Goal: Task Accomplishment & Management: Complete application form

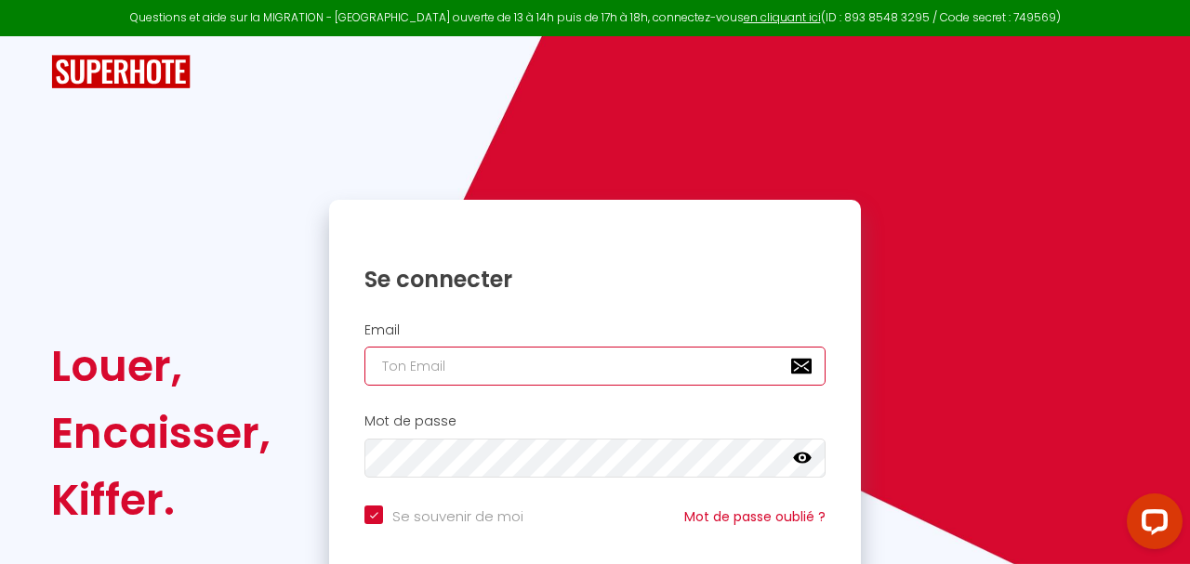
click at [434, 378] on input "email" at bounding box center [595, 366] width 461 height 39
type input "R"
checkbox input "true"
type input "RO"
checkbox input "true"
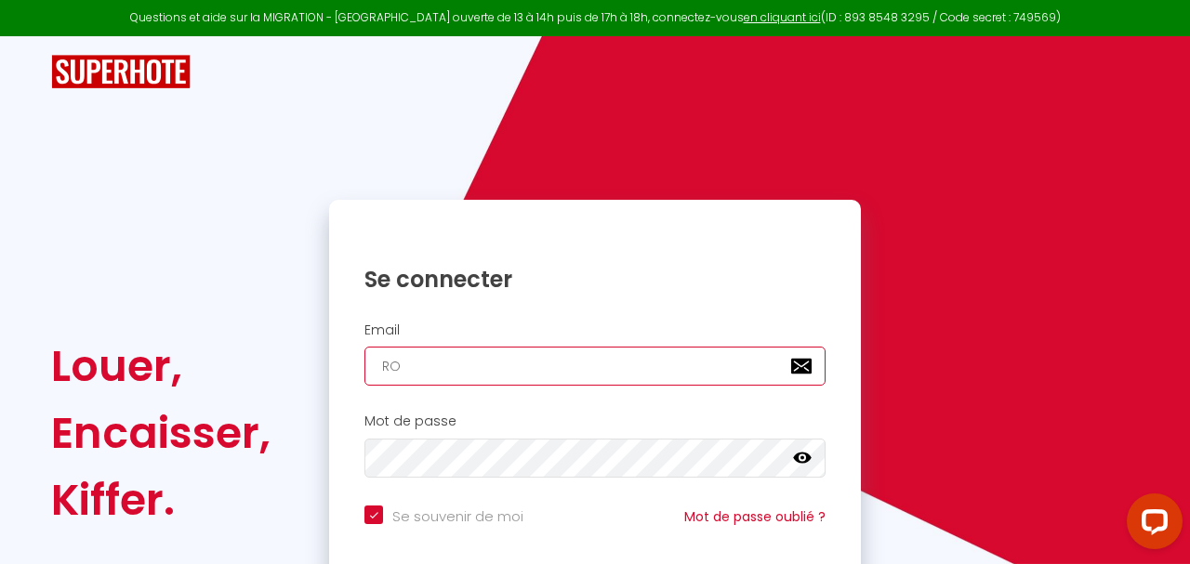
type input "ROM"
checkbox input "true"
type input "[PERSON_NAME][EMAIL_ADDRESS][DOMAIN_NAME]"
checkbox input "true"
type input "[PERSON_NAME][EMAIL_ADDRESS][DOMAIN_NAME]"
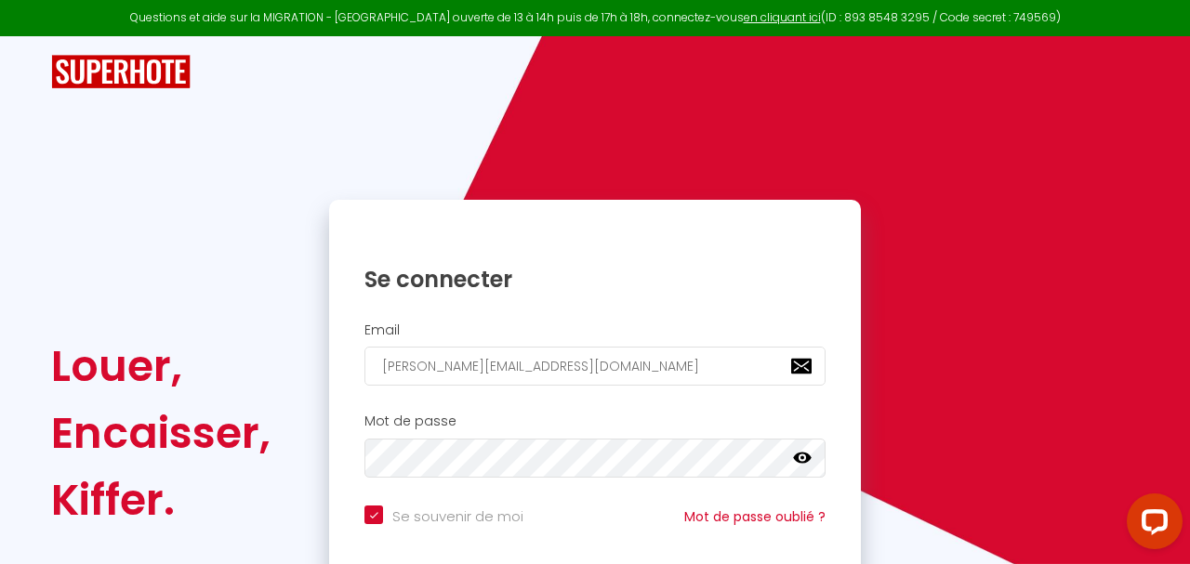
click at [802, 464] on icon at bounding box center [802, 458] width 19 height 19
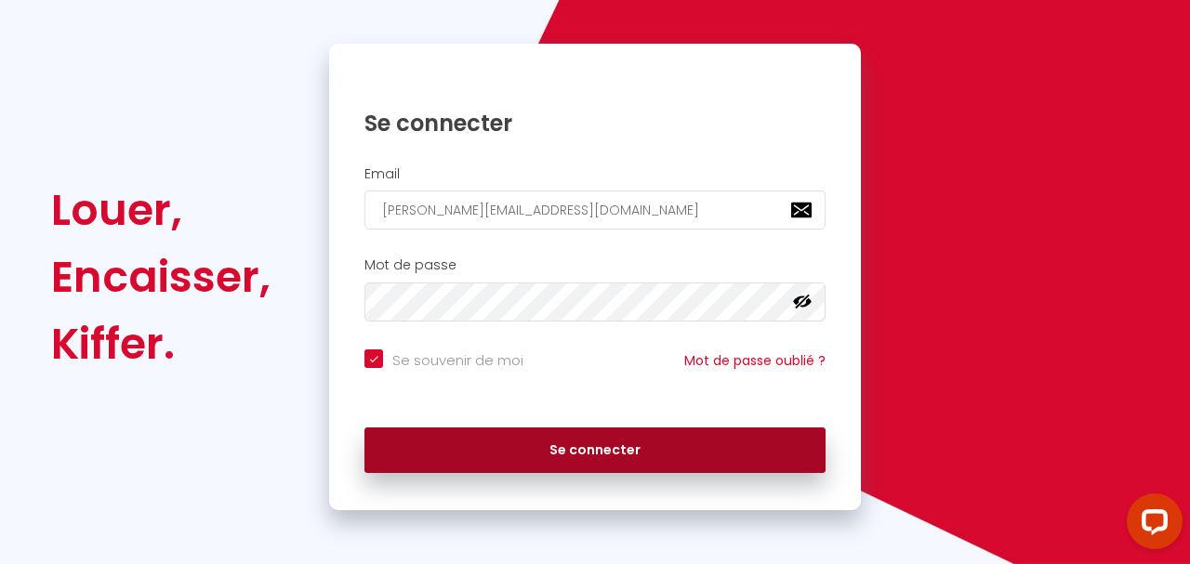
click at [542, 451] on button "Se connecter" at bounding box center [595, 451] width 461 height 46
checkbox input "true"
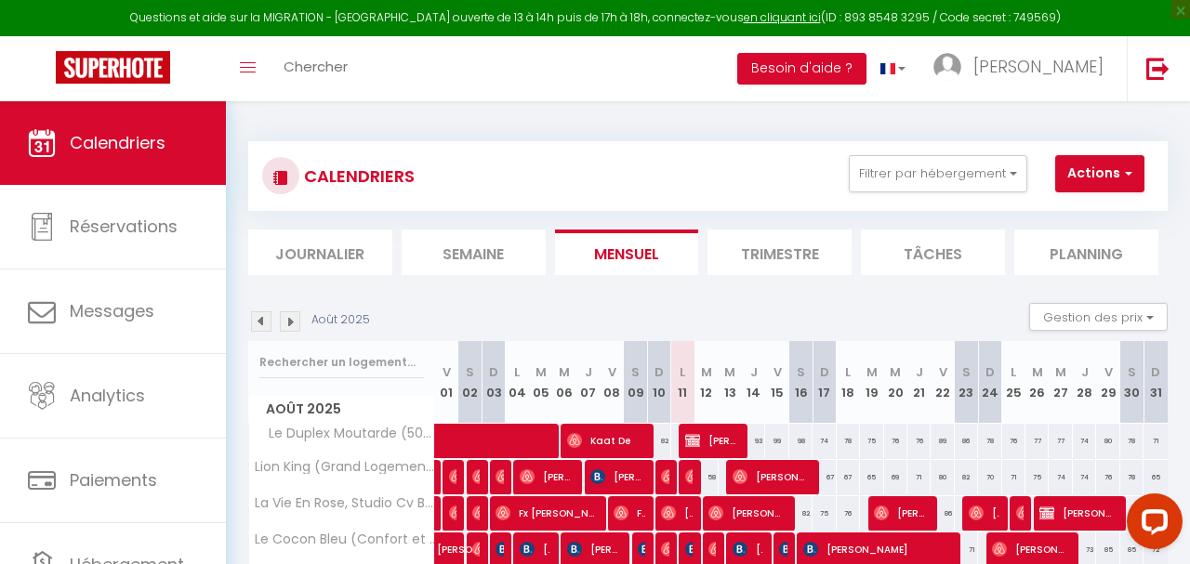
click at [670, 117] on div "CALENDRIERS Filtrer par hébergement Tous Lion King (Grand Logement neuf 65m2 to…" at bounding box center [708, 505] width 964 height 808
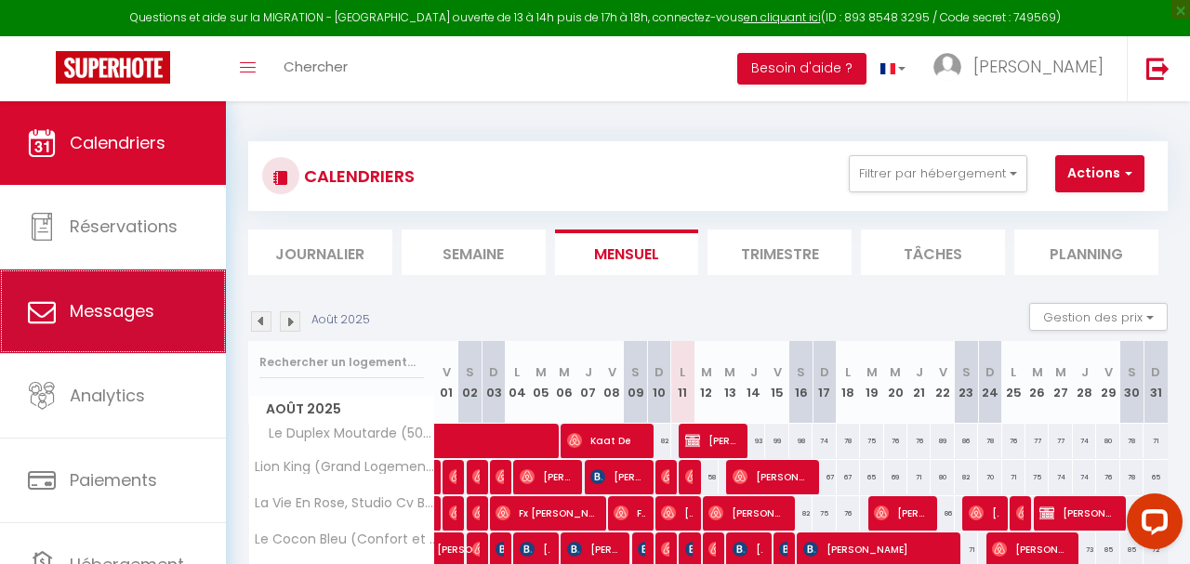
click at [68, 303] on link "Messages" at bounding box center [113, 312] width 226 height 84
select select "message"
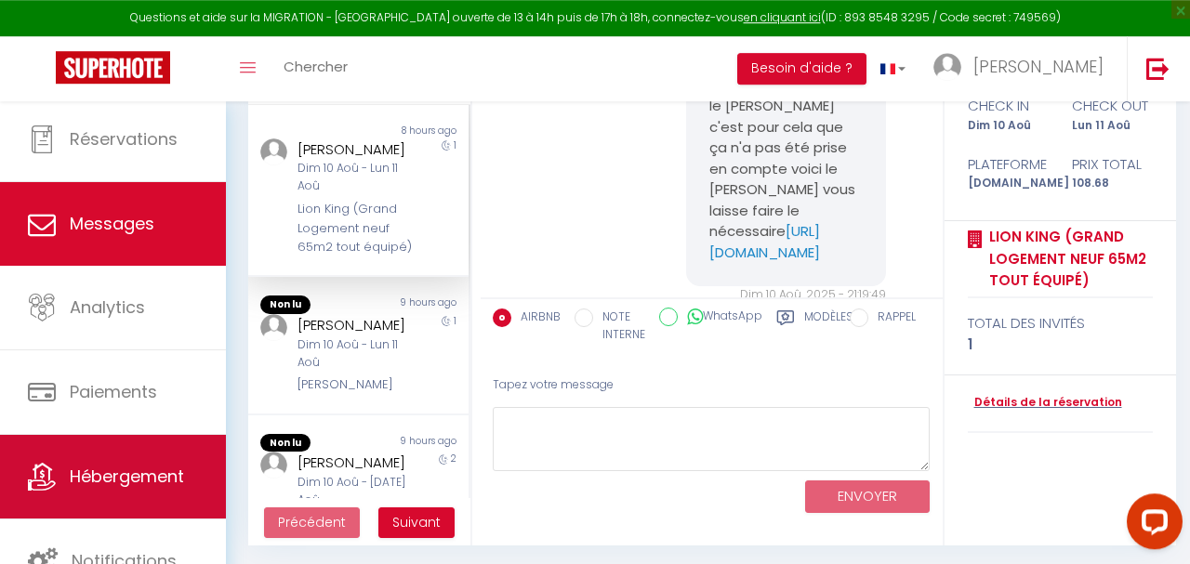
scroll to position [192, 0]
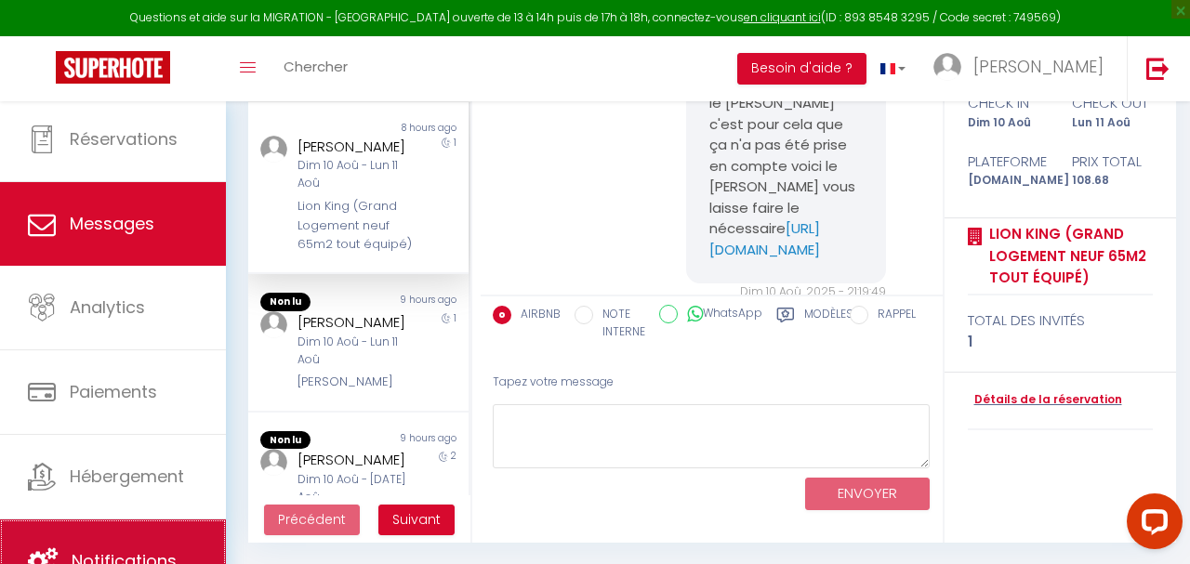
click at [135, 527] on link "Notifications" at bounding box center [113, 562] width 226 height 84
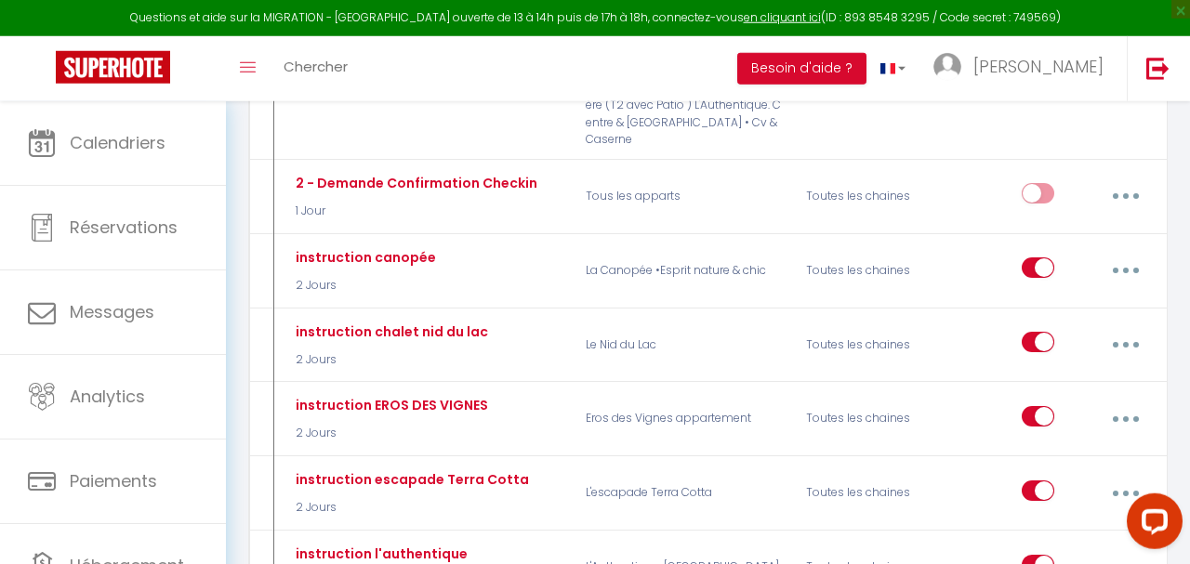
scroll to position [2035, 0]
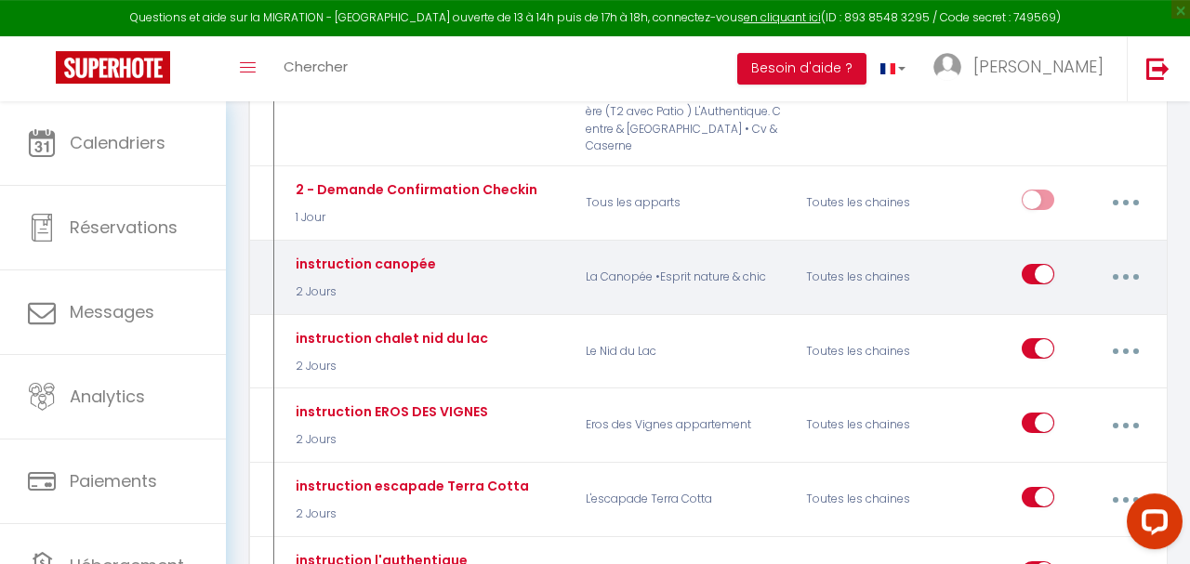
click at [470, 250] on div "instruction canopée 2 Jours" at bounding box center [426, 277] width 295 height 54
click at [1113, 259] on button "button" at bounding box center [1125, 276] width 49 height 35
click at [1041, 307] on link "Editer" at bounding box center [1076, 323] width 138 height 32
type input "instruction canopée"
select select "2 Jours"
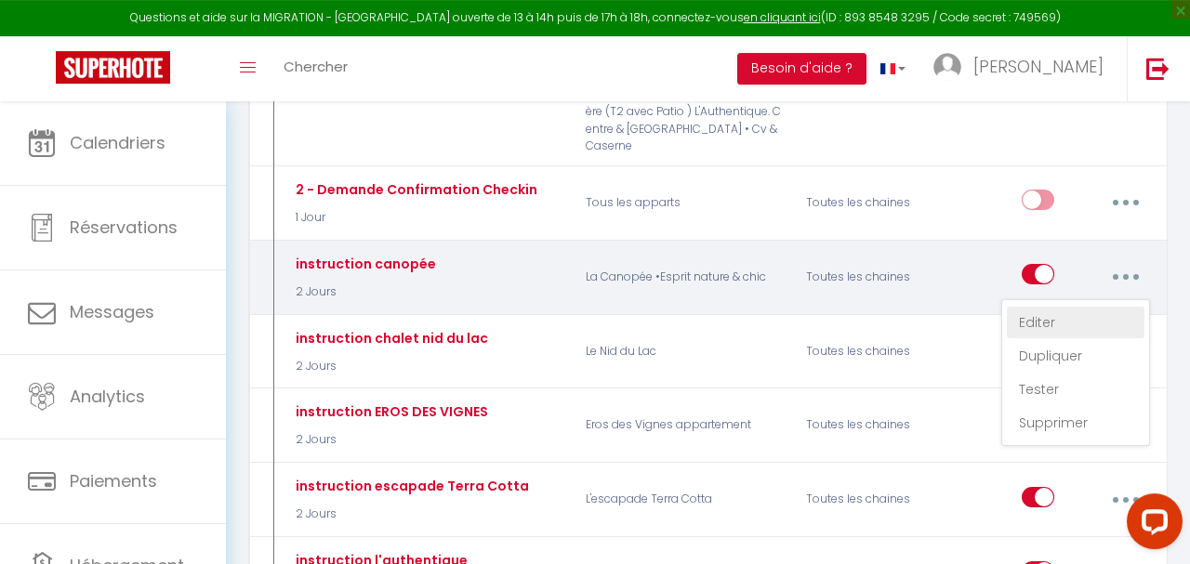
select select
checkbox input "true"
checkbox input "false"
radio input "true"
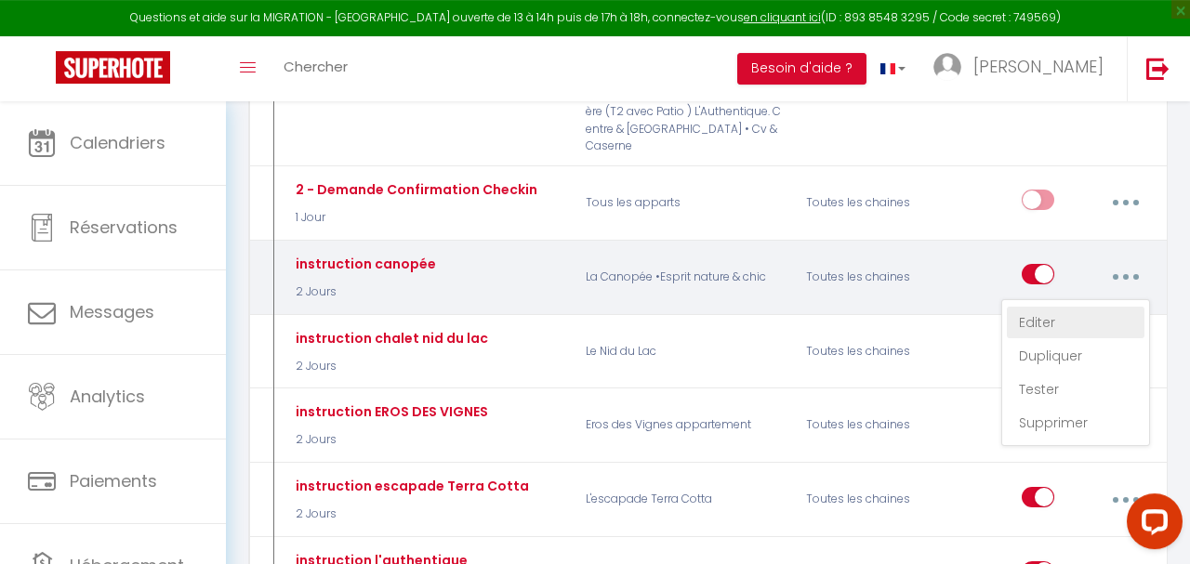
type input "Instruction pour logment la canopée"
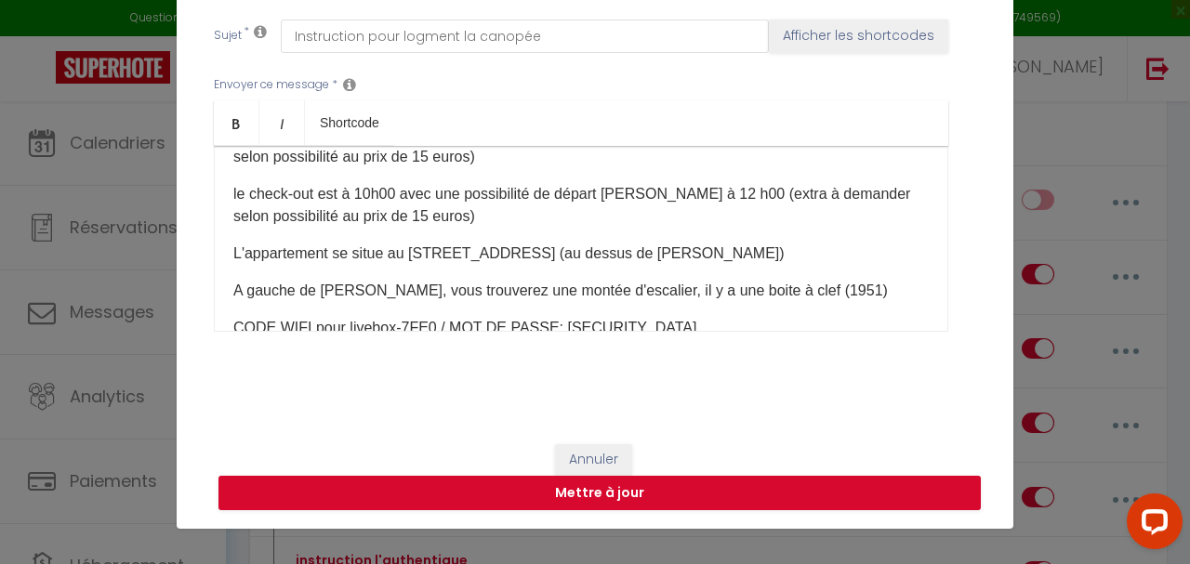
scroll to position [174, 0]
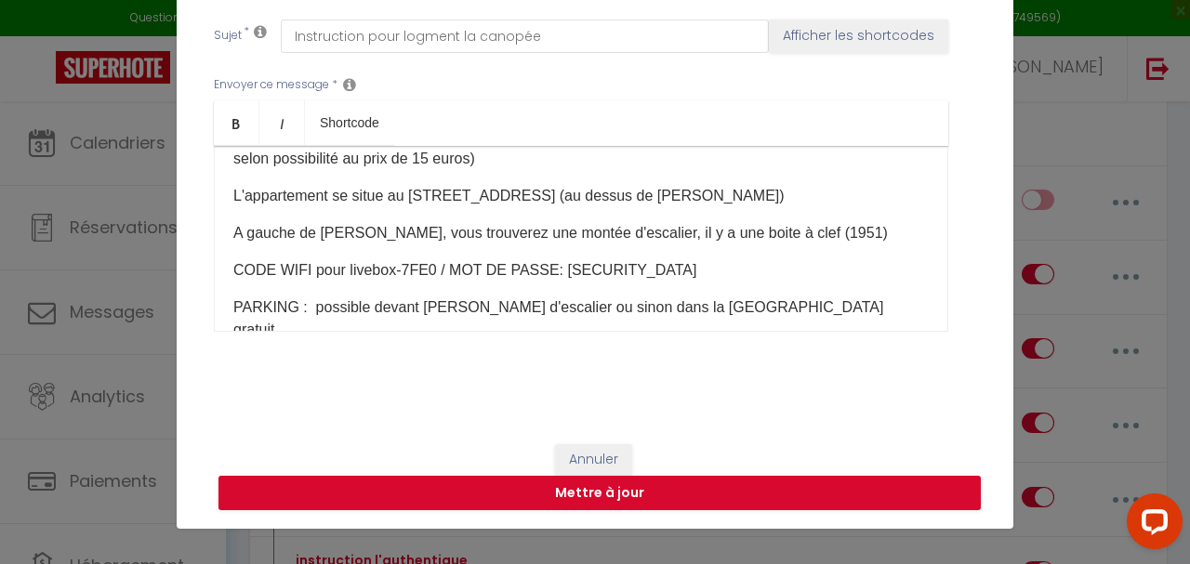
click at [663, 267] on p "CODE WIFI pour livebox-7FE0 / MOT DE PASSE: [SECURITY_DATA]" at bounding box center [581, 270] width 696 height 22
click at [722, 485] on button "Mettre à jour" at bounding box center [600, 493] width 762 height 35
checkbox input "true"
checkbox input "false"
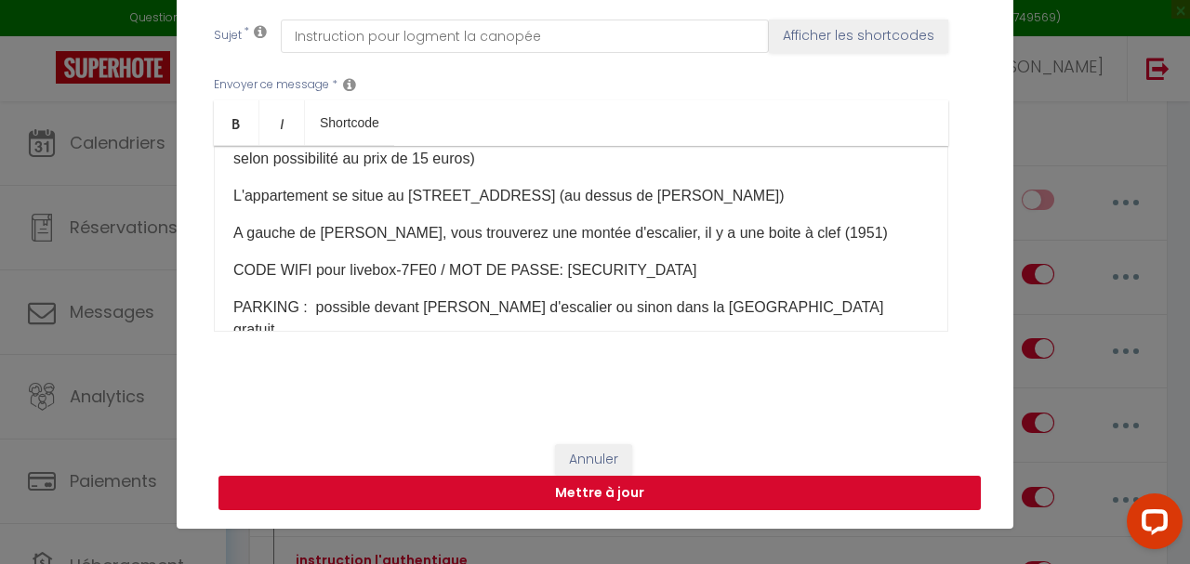
scroll to position [482, 0]
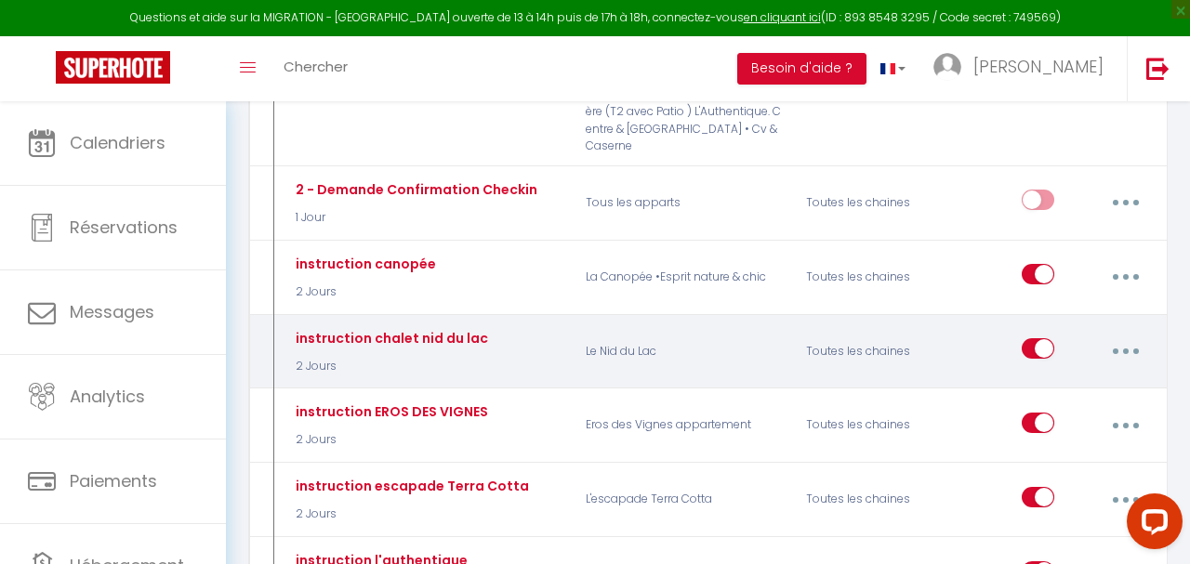
click at [1135, 334] on button "button" at bounding box center [1125, 351] width 49 height 35
click at [1040, 381] on link "Editer" at bounding box center [1076, 397] width 138 height 32
type input "instruction chalet nid du lac"
select select "2 Jours"
select select
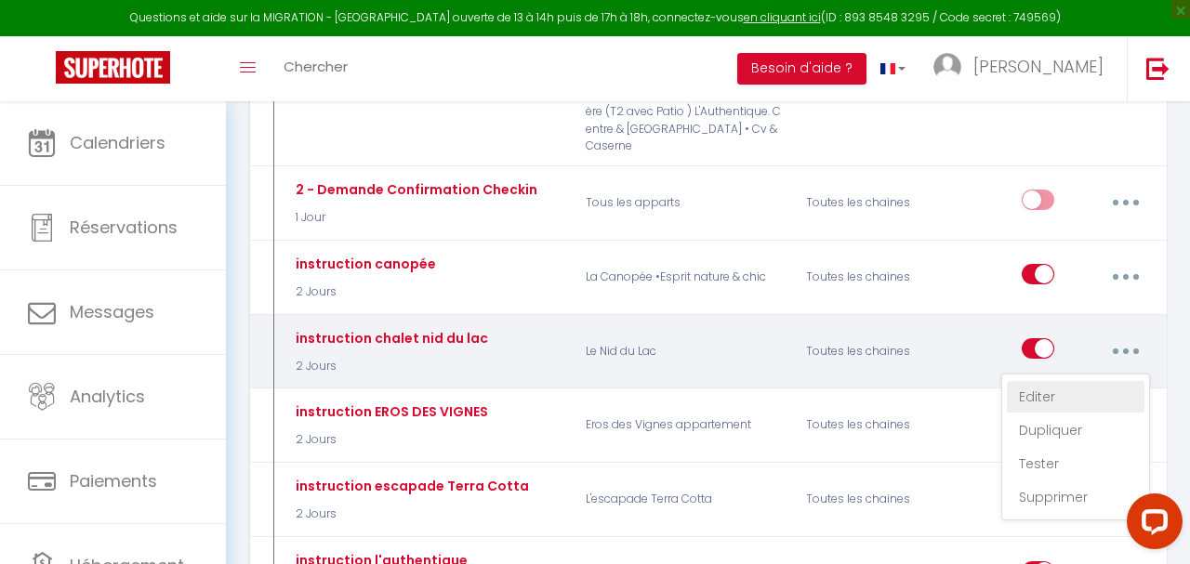
checkbox input "true"
checkbox input "false"
radio input "true"
type input "Instruction pour Chalet Nid du Lac"
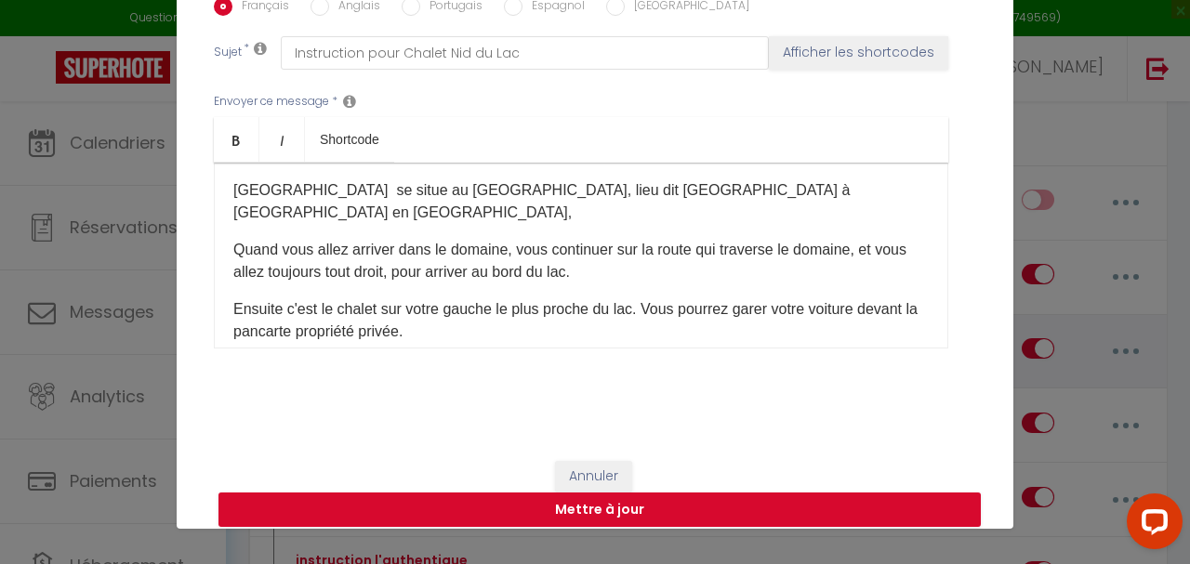
scroll to position [71, 0]
click at [1085, 171] on div "Modifier la notification × Titre * instruction chalet nid du lac Pour cet héber…" at bounding box center [595, 282] width 1190 height 564
click at [604, 482] on button "Annuler" at bounding box center [593, 477] width 77 height 32
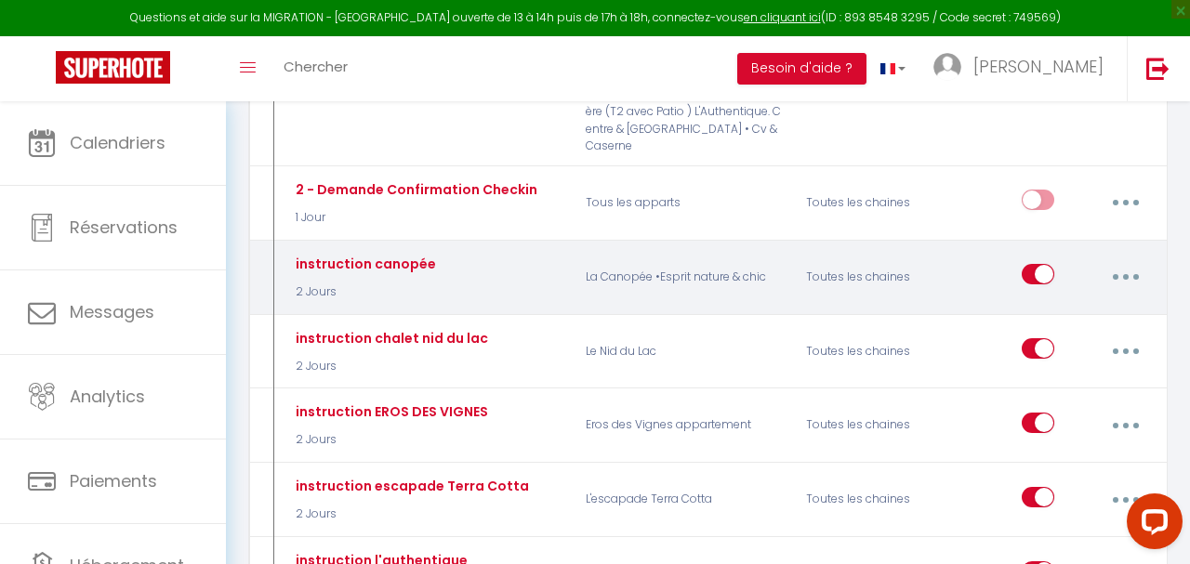
click at [1119, 259] on button "button" at bounding box center [1125, 276] width 49 height 35
click at [1040, 307] on link "Editer" at bounding box center [1076, 323] width 138 height 32
type input "instruction canopée"
checkbox input "true"
checkbox input "false"
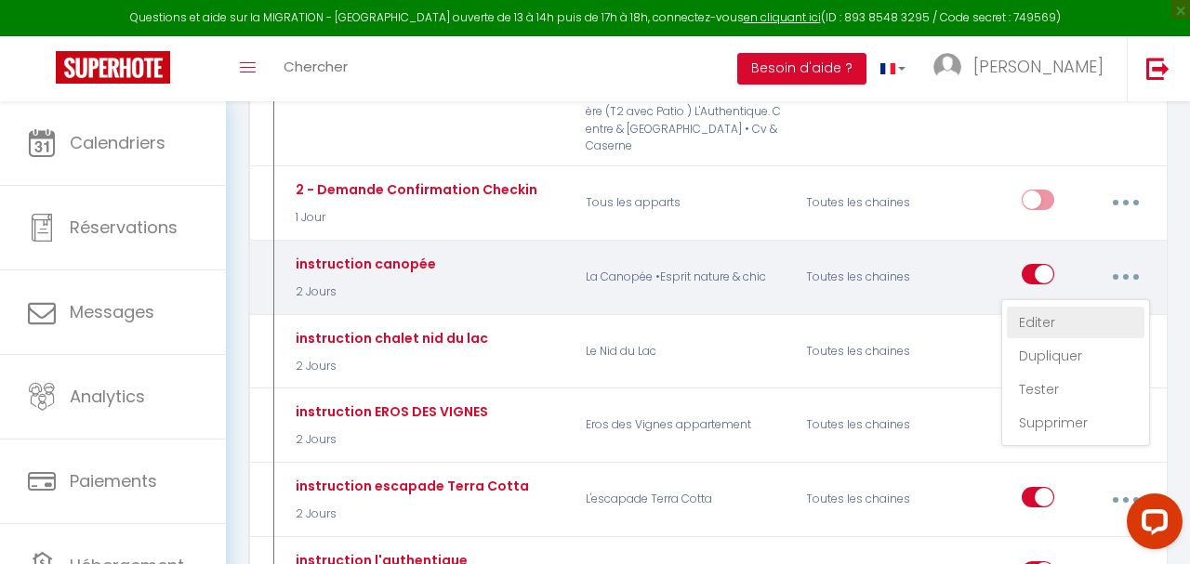
checkbox input "false"
type input "Instruction pour logment la canopée"
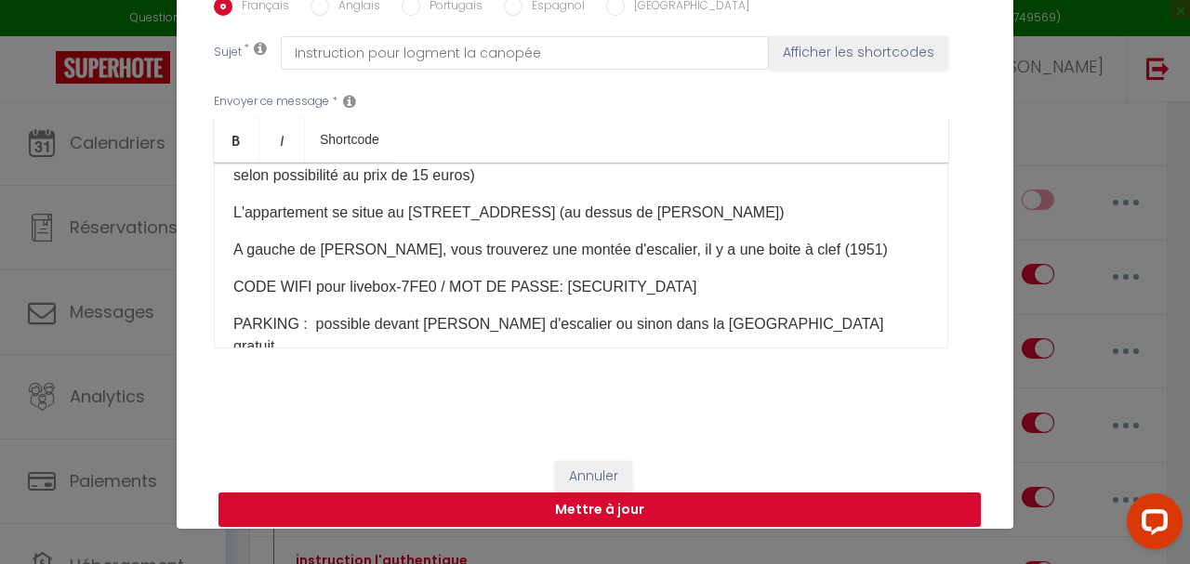
drag, startPoint x: 683, startPoint y: 289, endPoint x: 696, endPoint y: 285, distance: 13.0
drag, startPoint x: 685, startPoint y: 286, endPoint x: 545, endPoint y: 287, distance: 140.4
click at [545, 287] on p "CODE WIFI pour livebox-7FE0 / MOT DE PASSE: [SECURITY_DATA]" at bounding box center [581, 287] width 696 height 22
copy p "a6FprrJzVfxXdKAi6Z"
drag, startPoint x: 429, startPoint y: 291, endPoint x: 342, endPoint y: 295, distance: 86.6
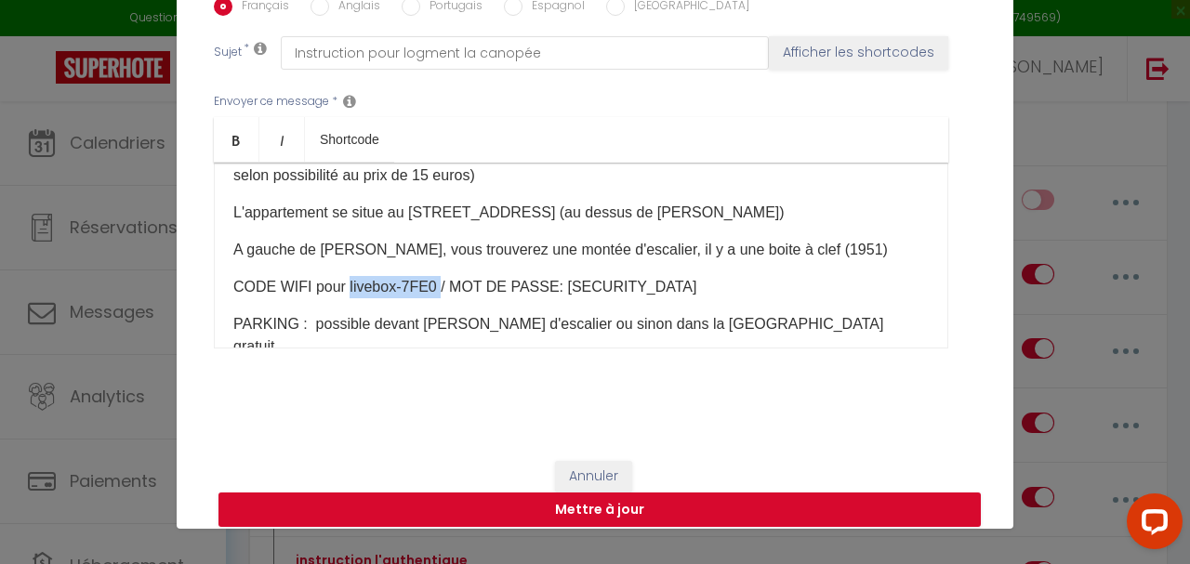
click at [342, 295] on p "CODE WIFI pour livebox-7FE0 / MOT DE PASSE: [SECURITY_DATA]" at bounding box center [581, 287] width 696 height 22
copy p "livebox-7FE0"
click at [603, 510] on button "Mettre à jour" at bounding box center [600, 510] width 762 height 35
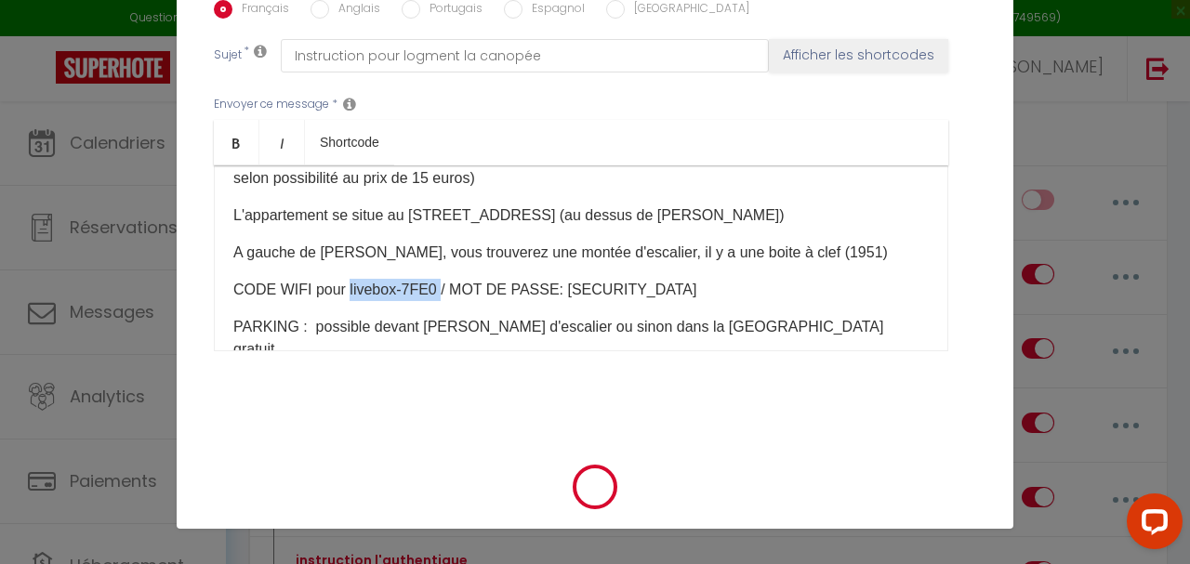
checkbox input "true"
checkbox input "false"
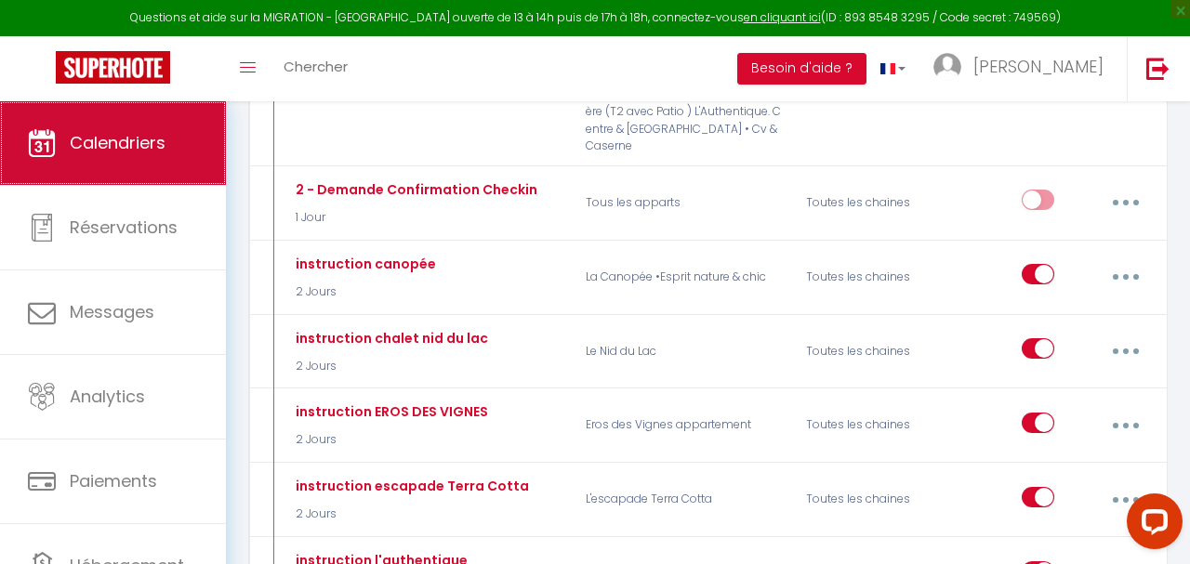
click at [127, 146] on span "Calendriers" at bounding box center [118, 142] width 96 height 23
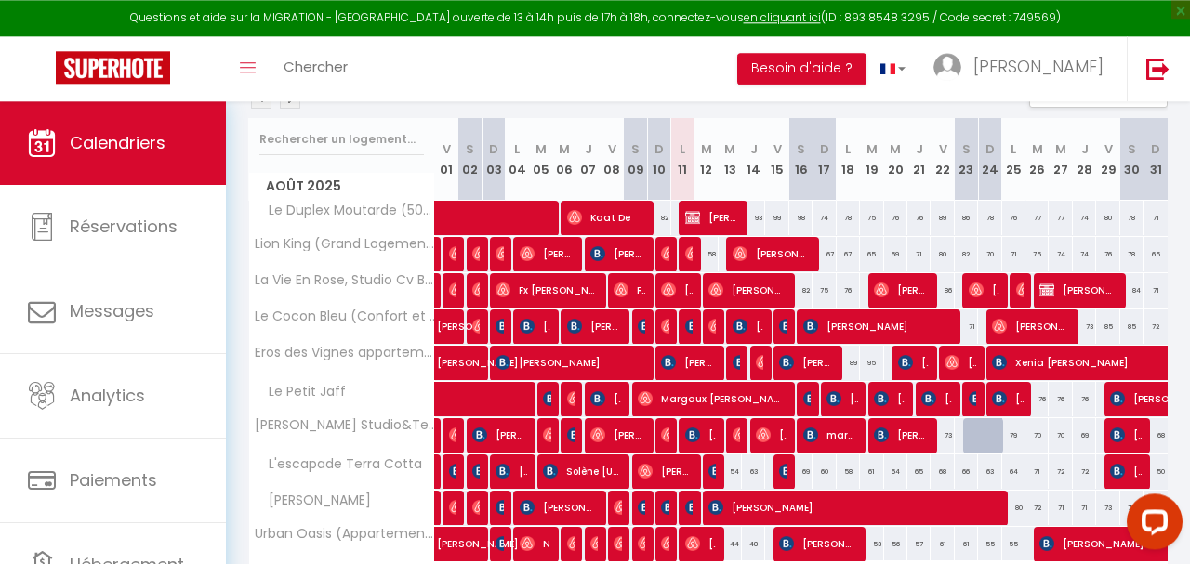
scroll to position [236, 0]
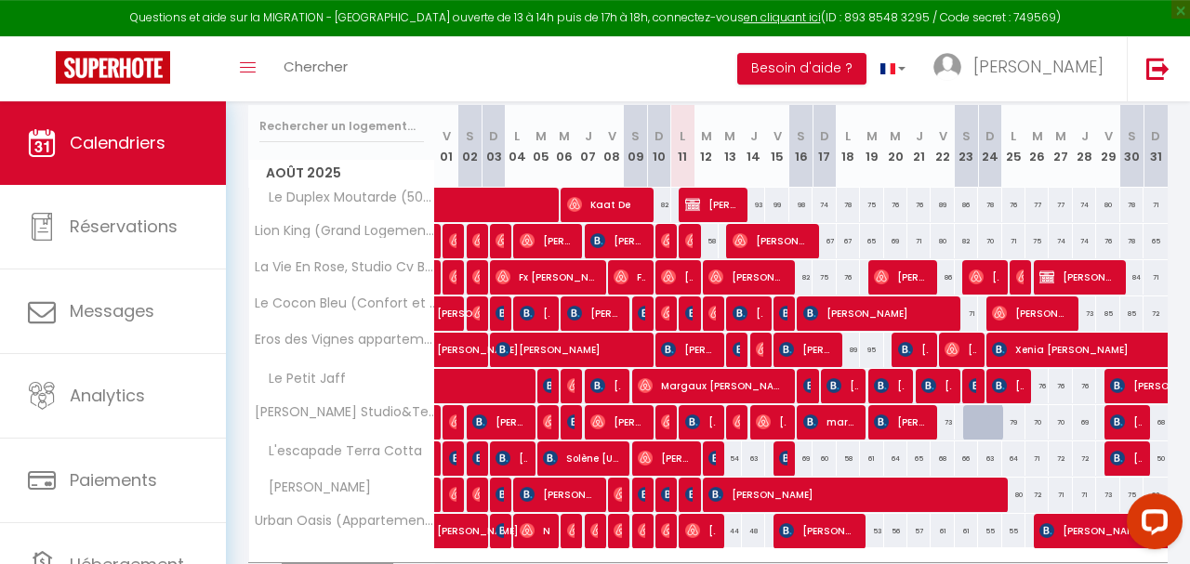
click at [974, 419] on div at bounding box center [974, 422] width 23 height 35
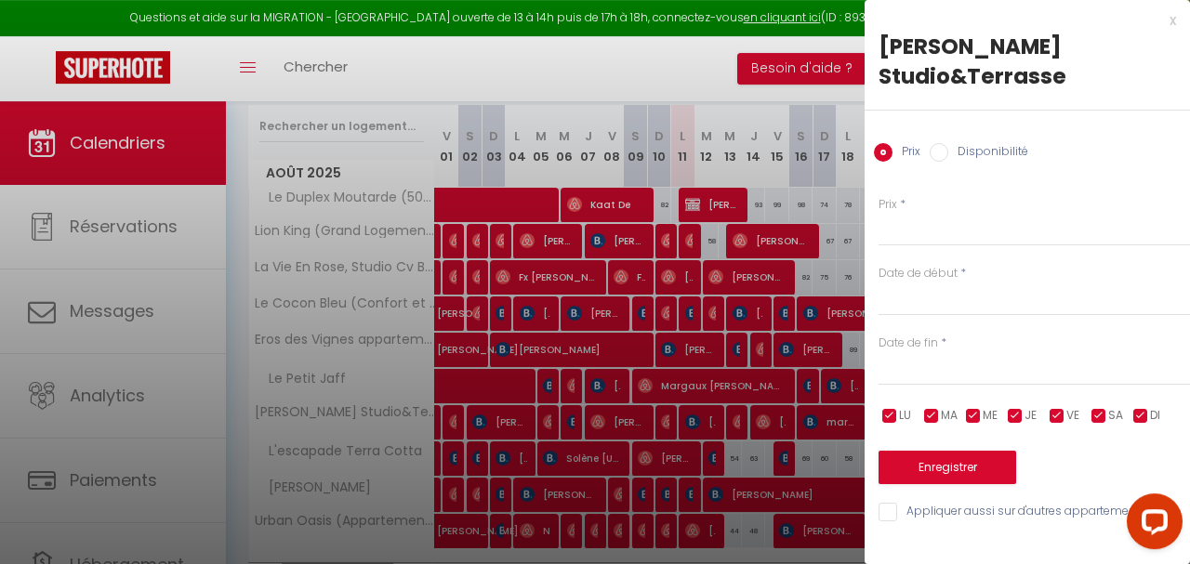
type input "82"
type input "Sam 23 Août 2025"
type input "Dim 24 Août 2025"
click at [740, 66] on div at bounding box center [595, 282] width 1190 height 564
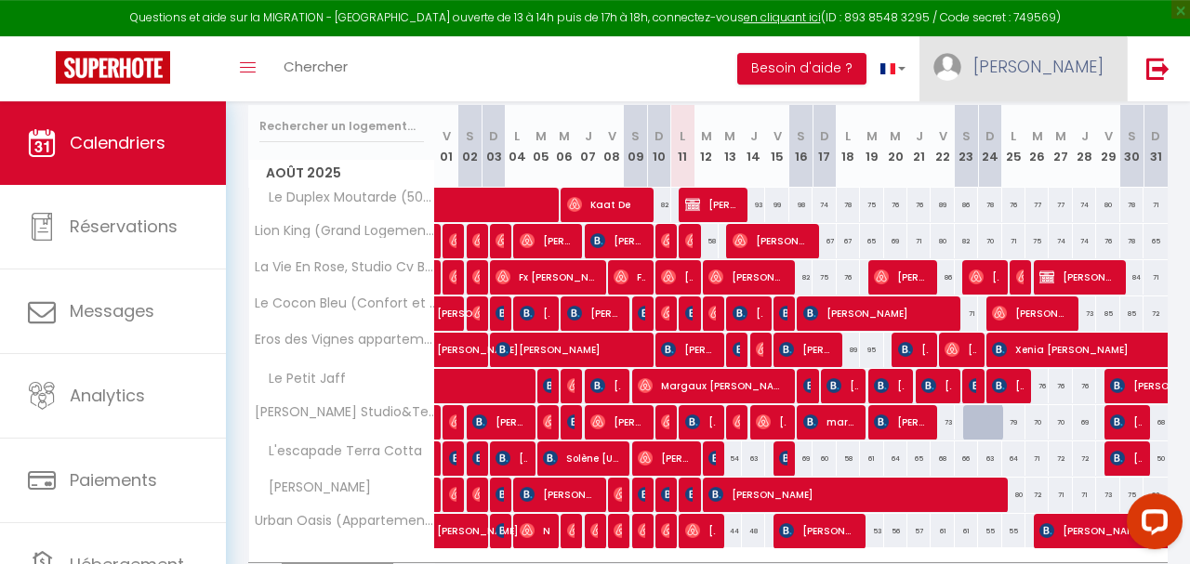
click at [1074, 64] on span "[PERSON_NAME]" at bounding box center [1039, 66] width 130 height 23
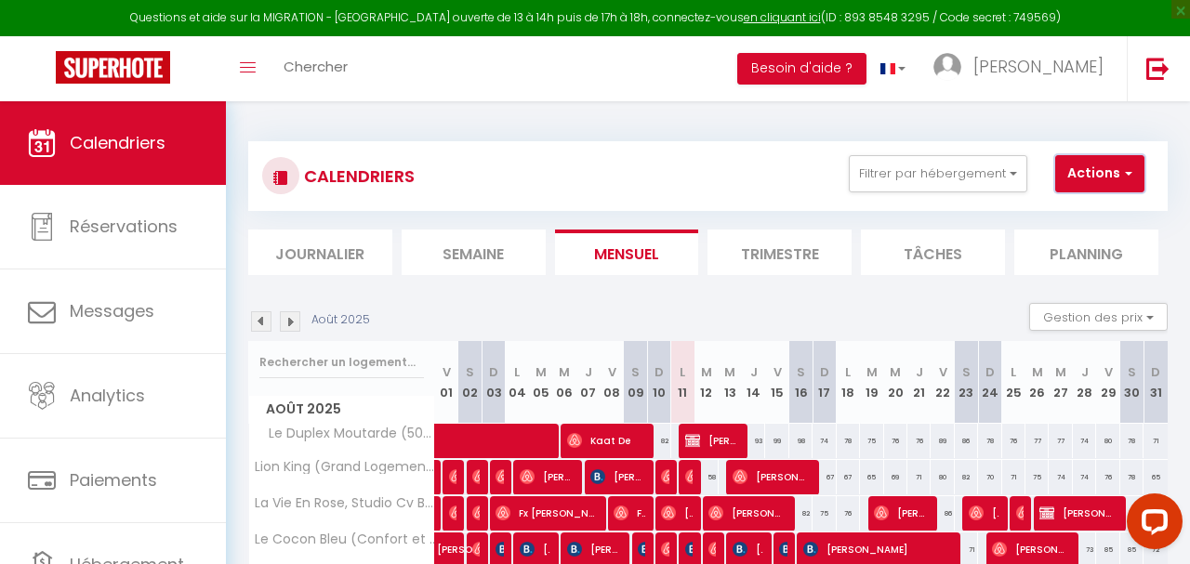
click at [1137, 181] on button "Actions" at bounding box center [1099, 173] width 89 height 37
click at [1119, 213] on link "Nouvelle réservation" at bounding box center [1108, 217] width 162 height 28
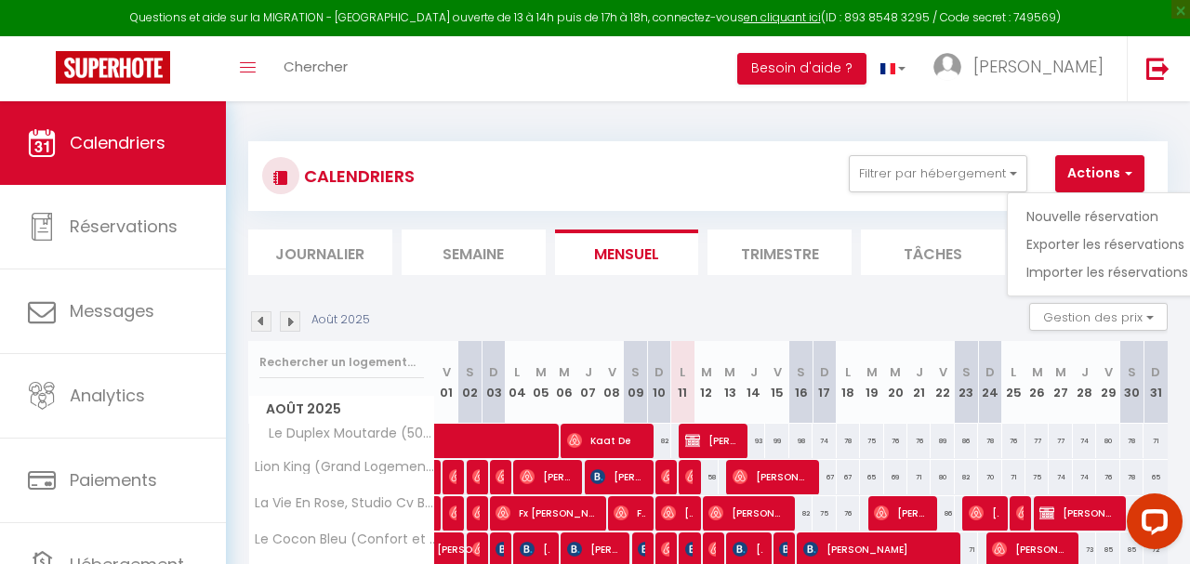
select select
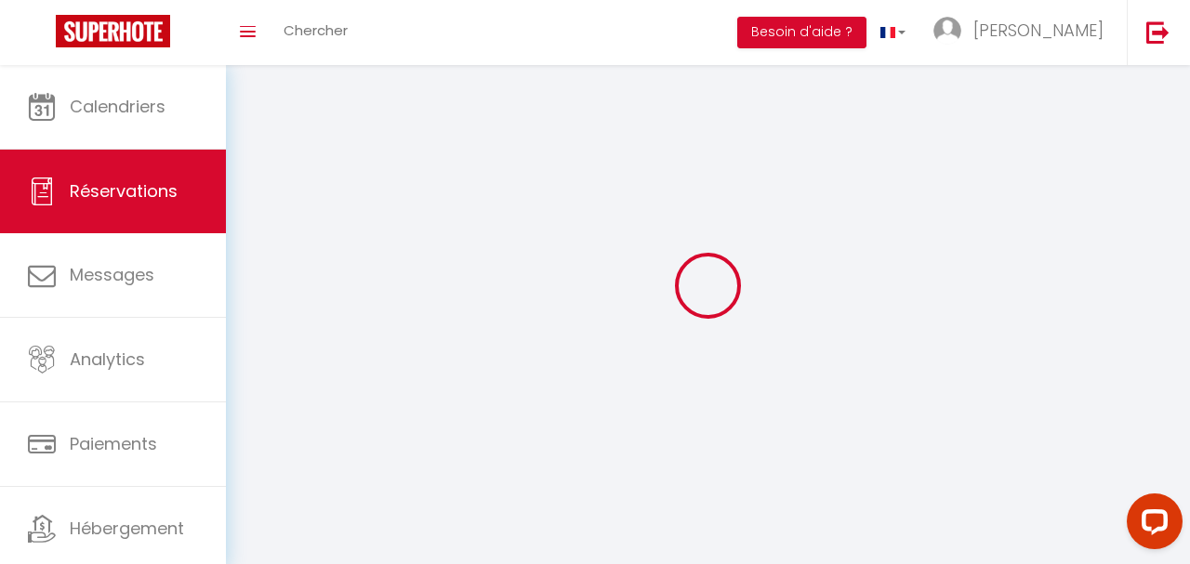
select select
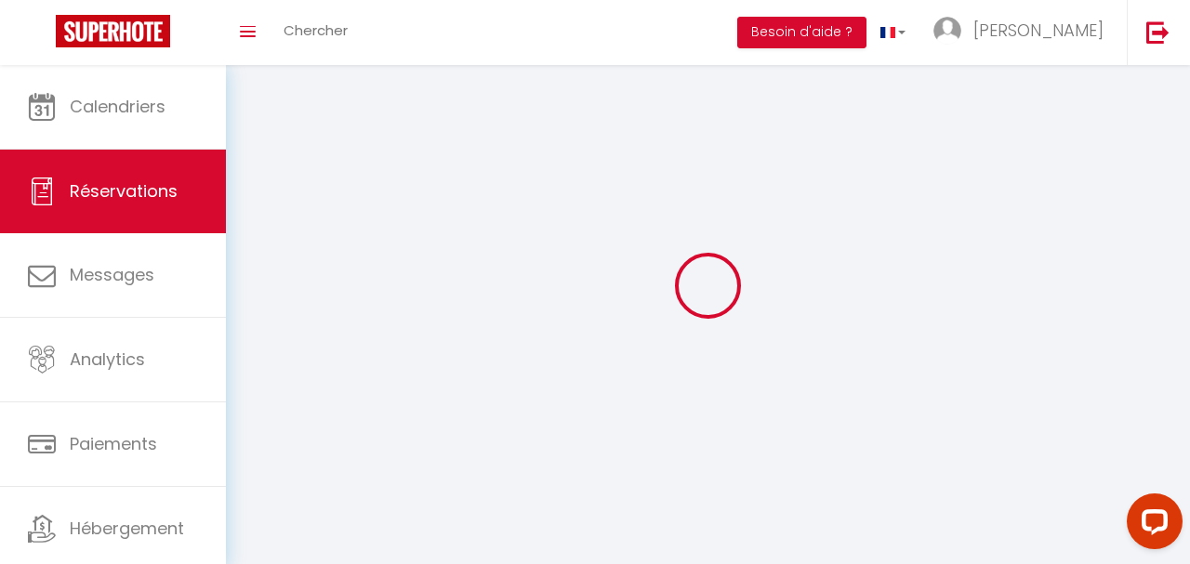
select select
checkbox input "false"
select select
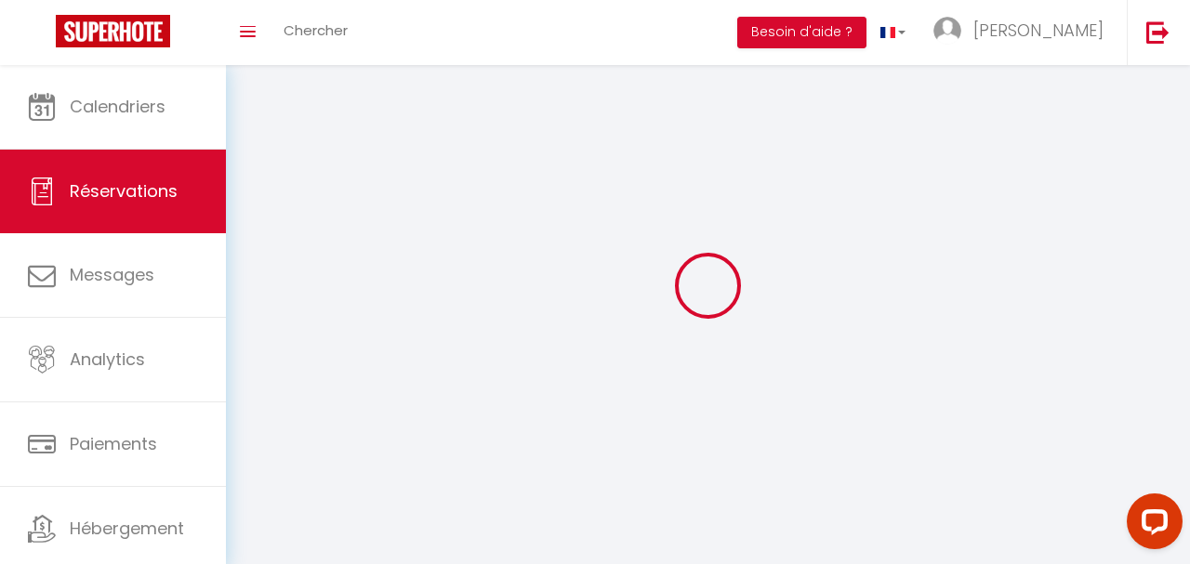
select select
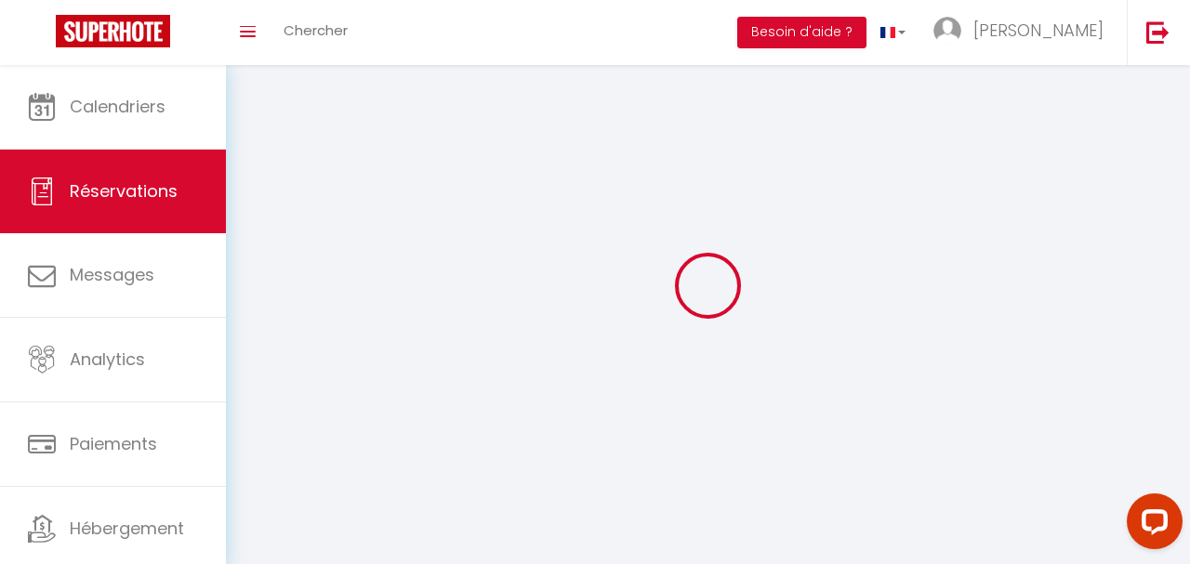
select select
checkbox input "false"
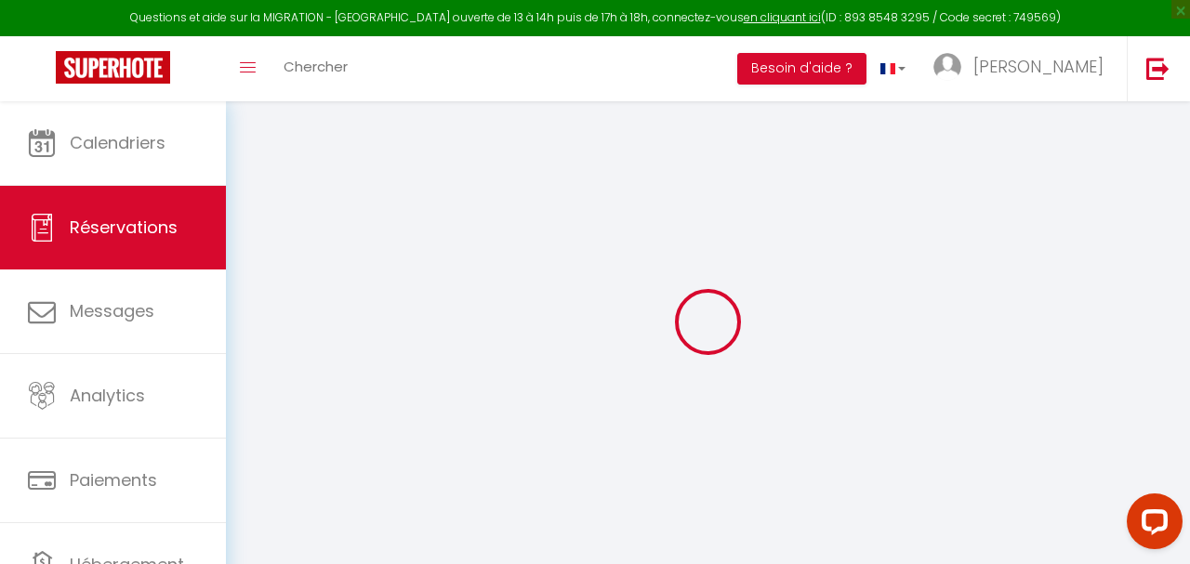
select select
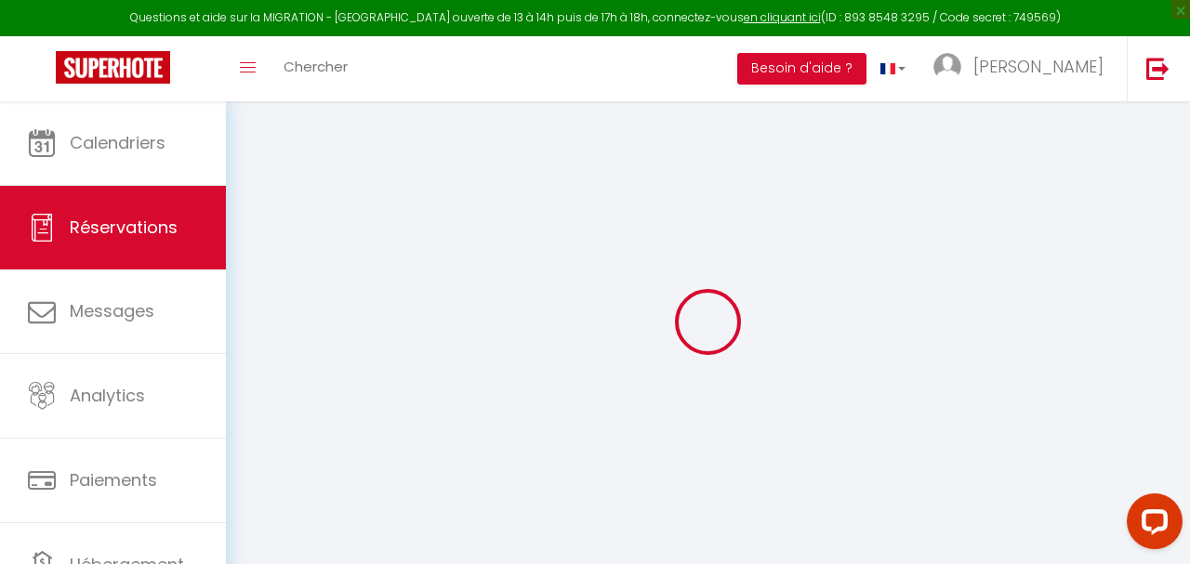
select select
checkbox input "false"
select select
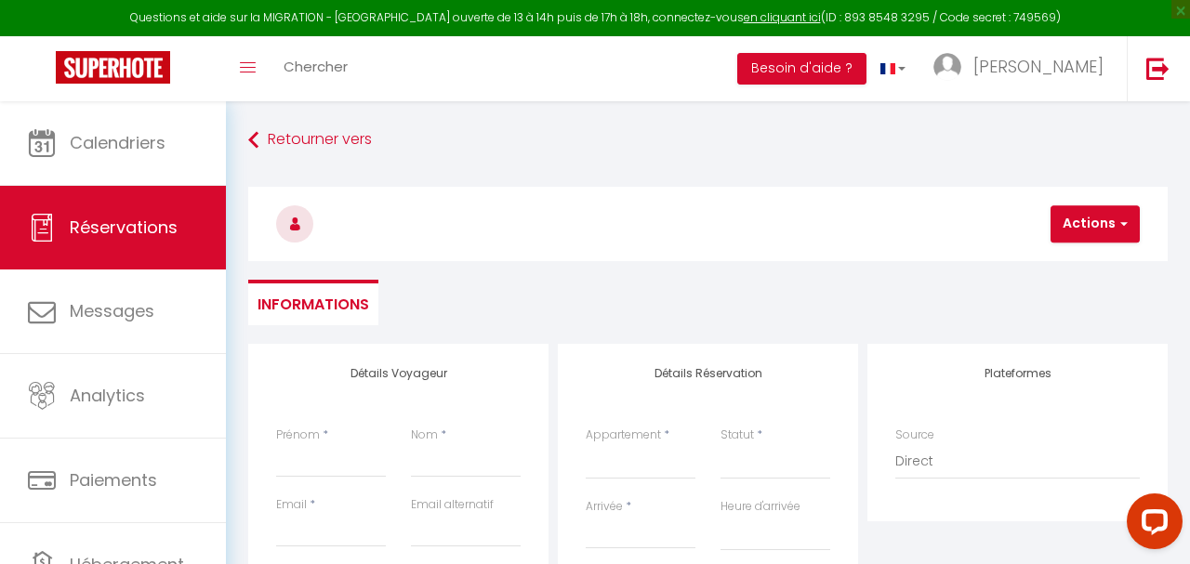
select select
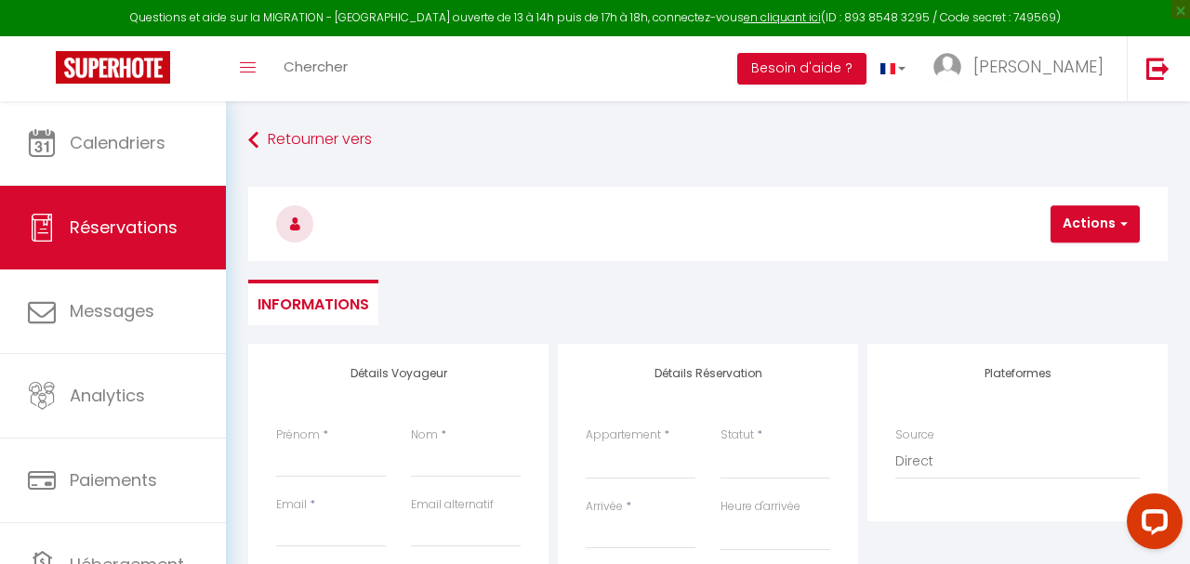
select select
checkbox input "false"
select select
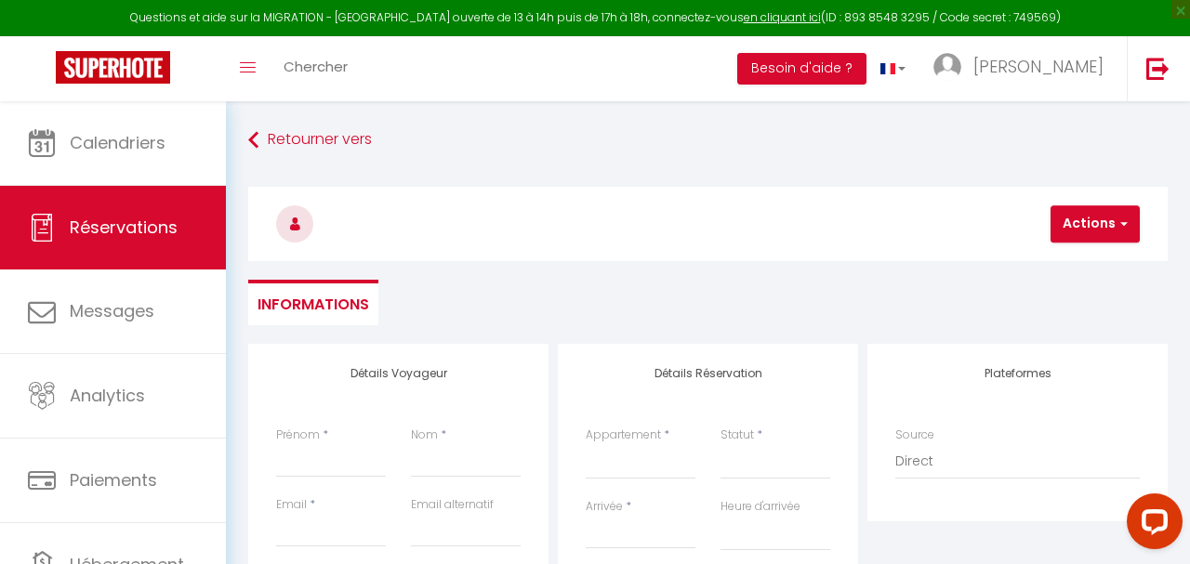
select select
checkbox input "false"
select select
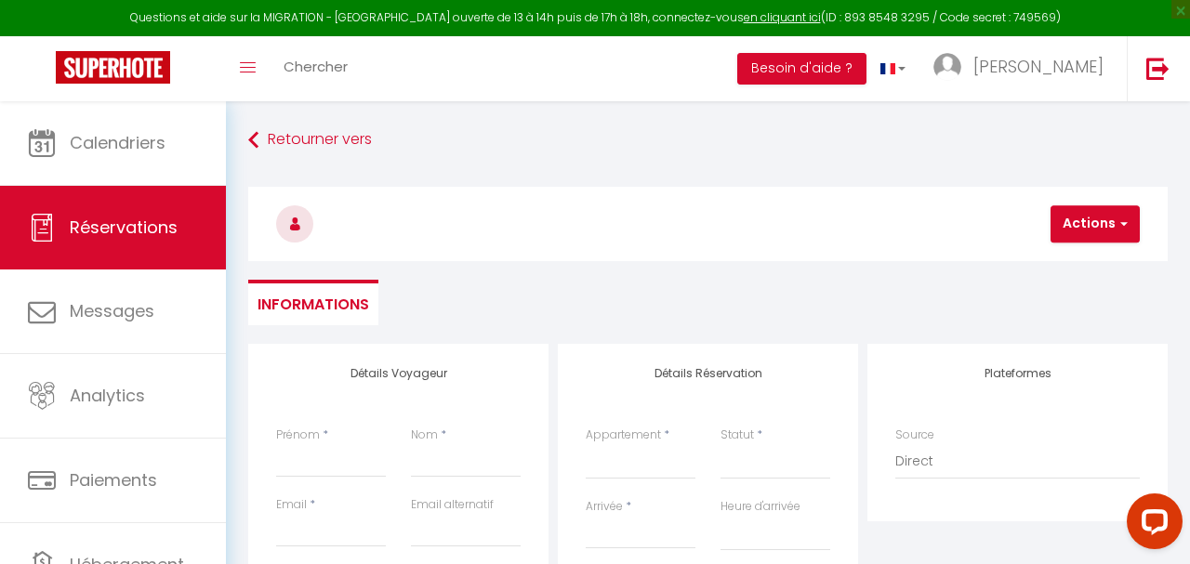
select select
click at [586, 444] on select "Lion King (Grand Logement neuf 65m2 tout équipé) La Canopée •Esprit nature & ch…" at bounding box center [641, 461] width 110 height 35
select select "54218"
click option "[PERSON_NAME] Studio&Terrasse" at bounding box center [0, 0] width 0 height 0
select select
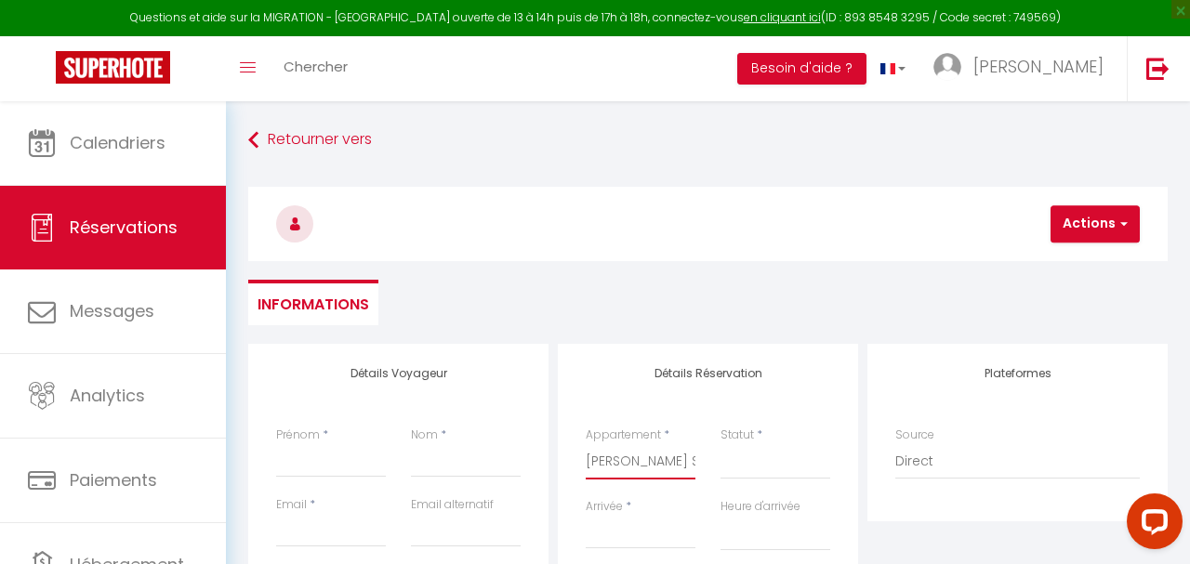
select select
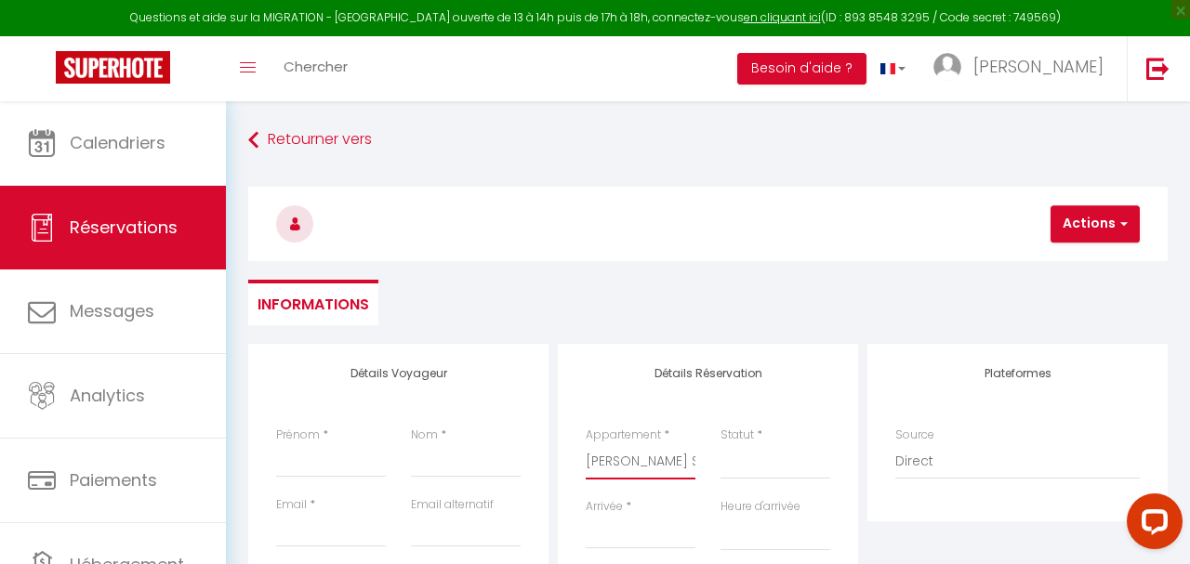
checkbox input "false"
click at [743, 458] on select "Confirmé Non Confirmé [PERSON_NAME] par le voyageur No Show Request" at bounding box center [776, 461] width 110 height 35
select select
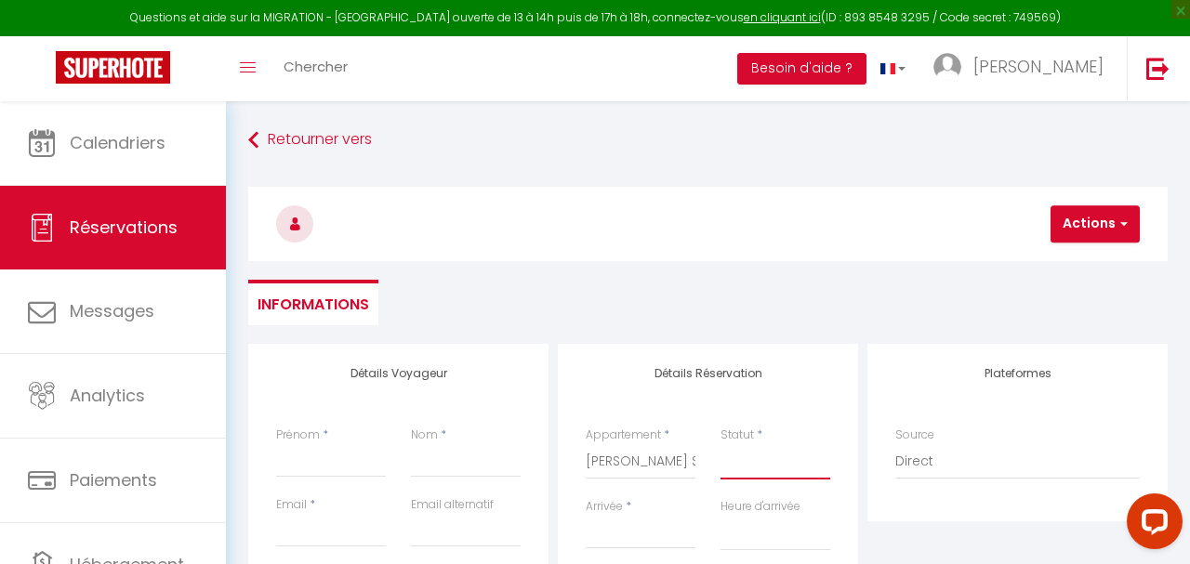
select select
checkbox input "false"
select select "1"
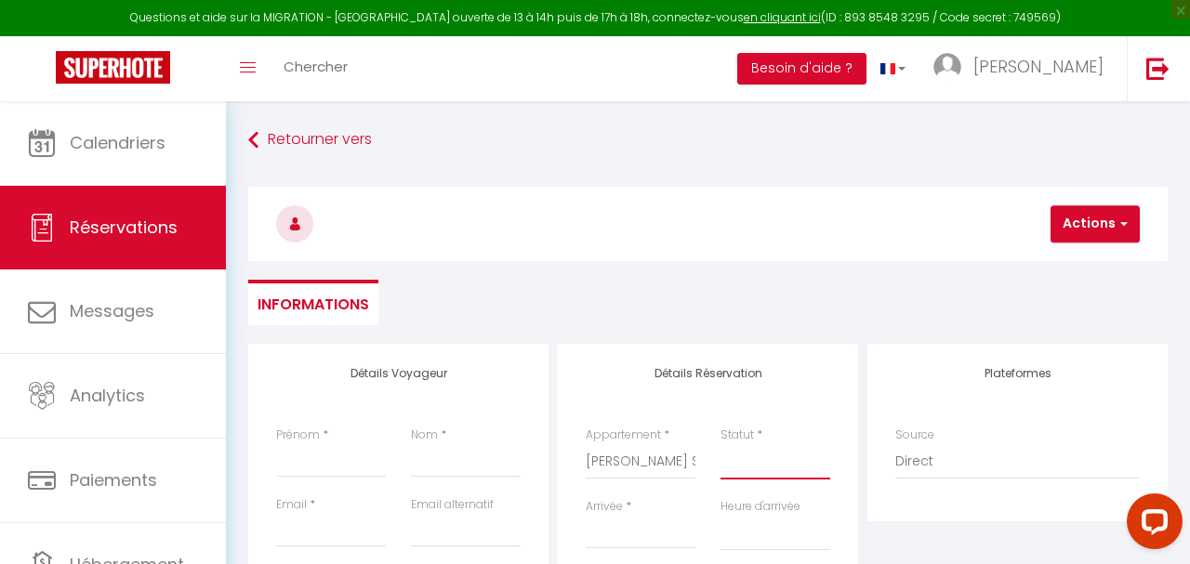
click option "Confirmé" at bounding box center [0, 0] width 0 height 0
select select
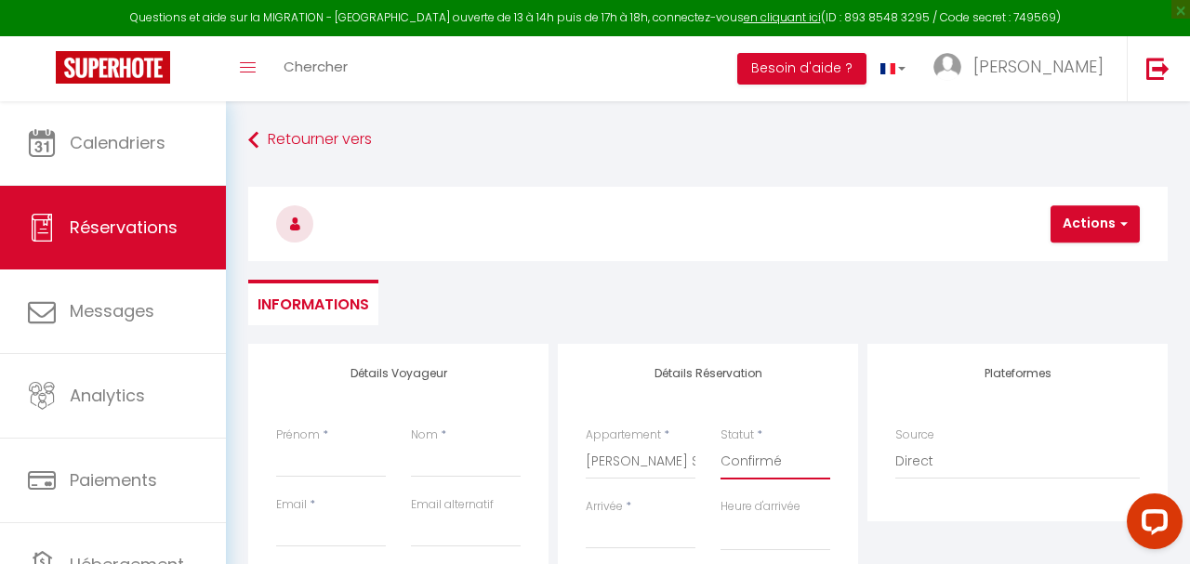
select select
checkbox input "false"
click at [308, 471] on input "Prénom" at bounding box center [331, 460] width 110 height 33
type input "S"
select select
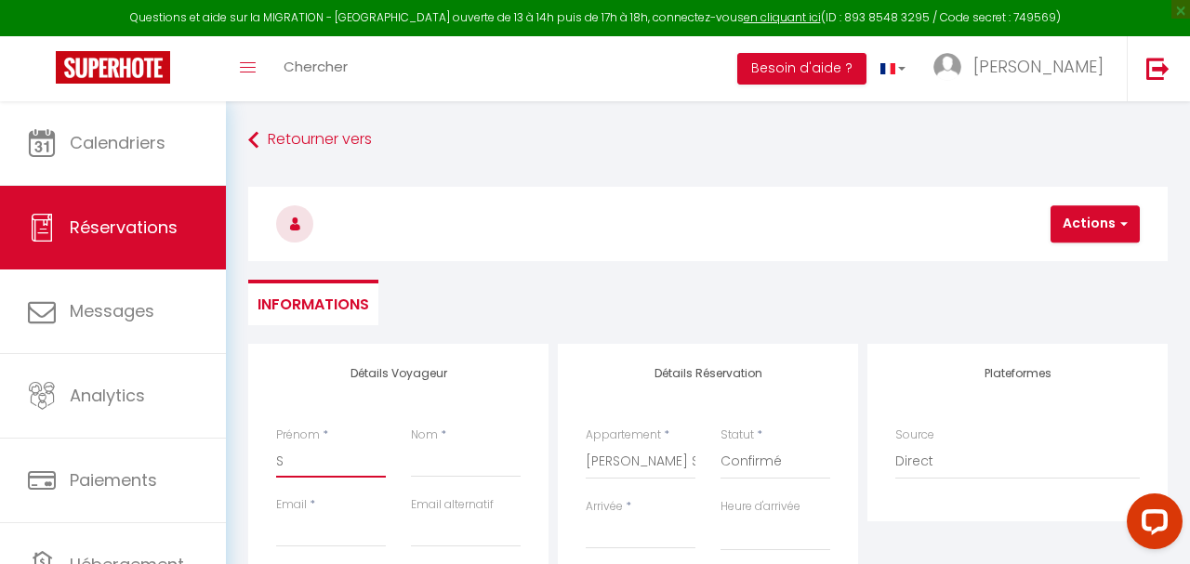
select select
checkbox input "false"
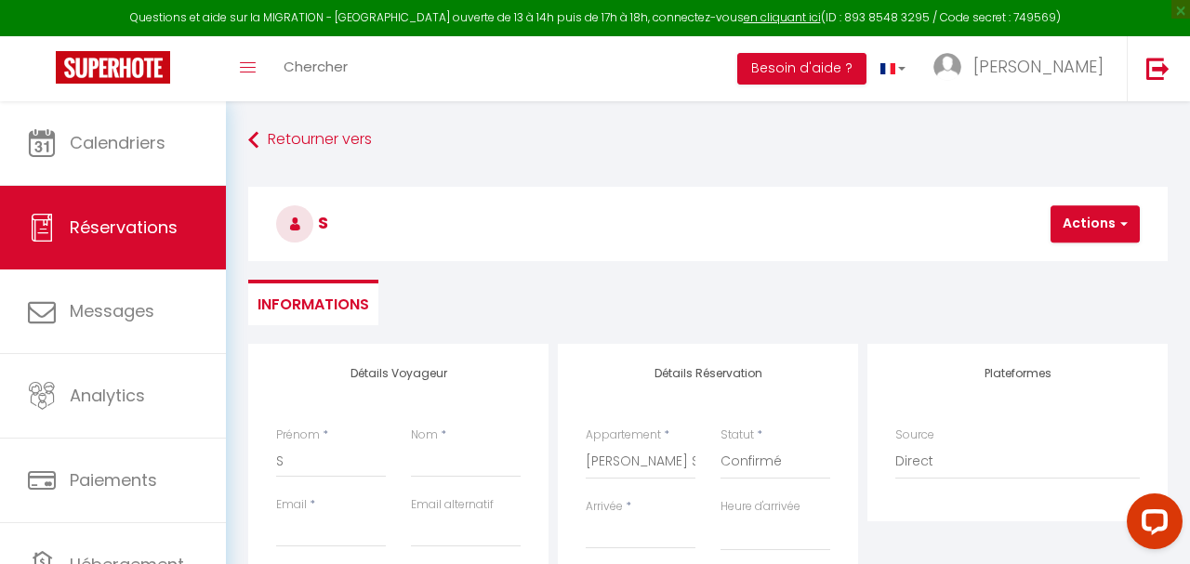
click at [487, 314] on ul "Informations" at bounding box center [708, 303] width 920 height 46
click at [316, 460] on input "S" at bounding box center [331, 460] width 110 height 33
type input "Sh"
select select
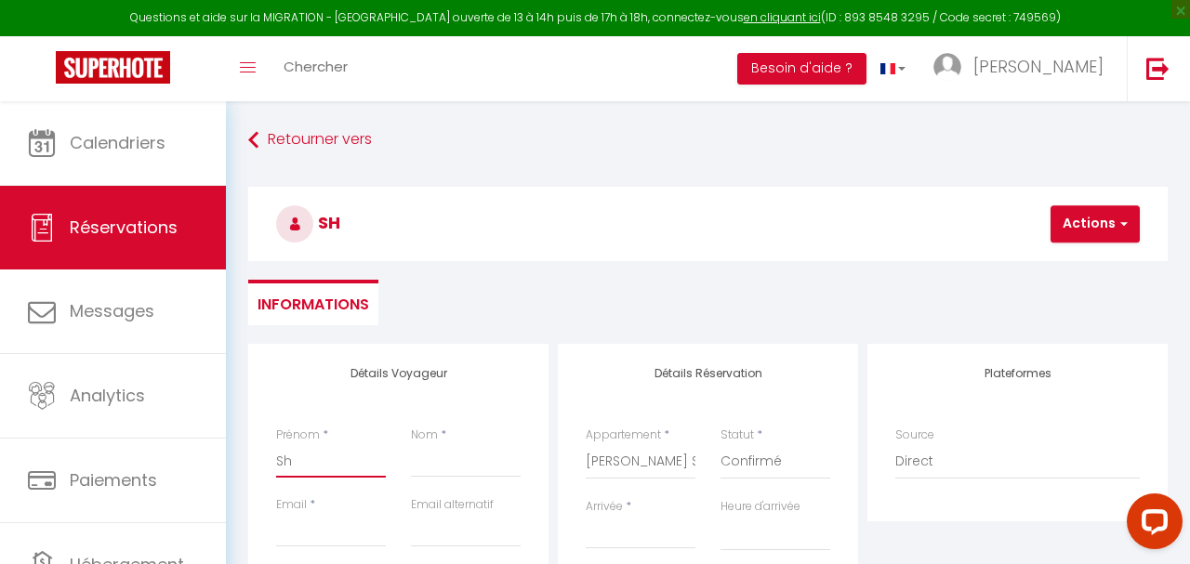
select select
checkbox input "false"
type input "Sha"
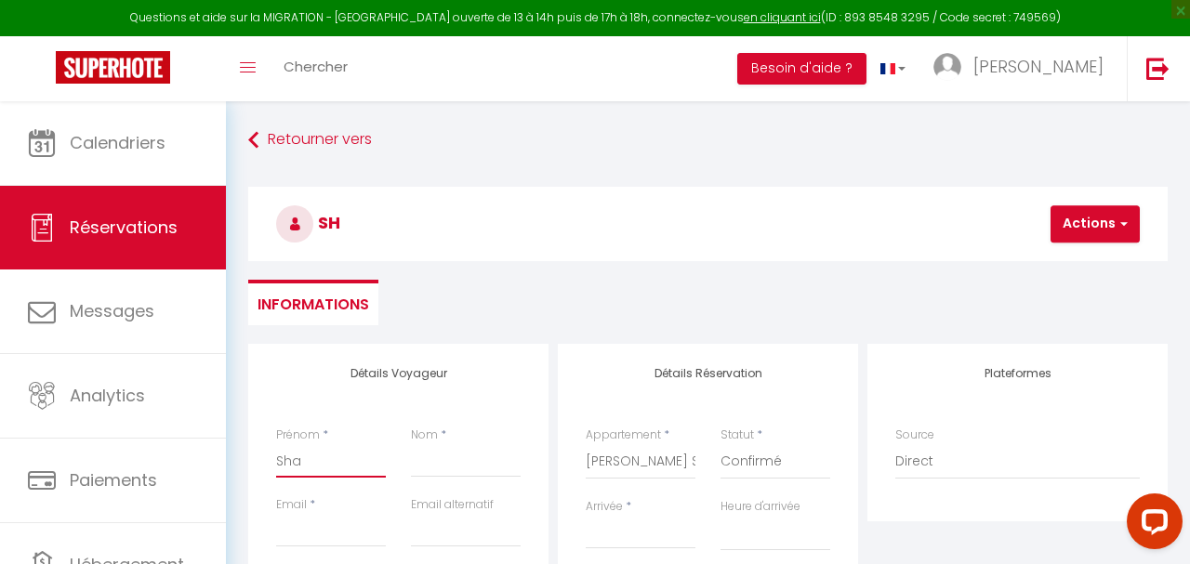
select select
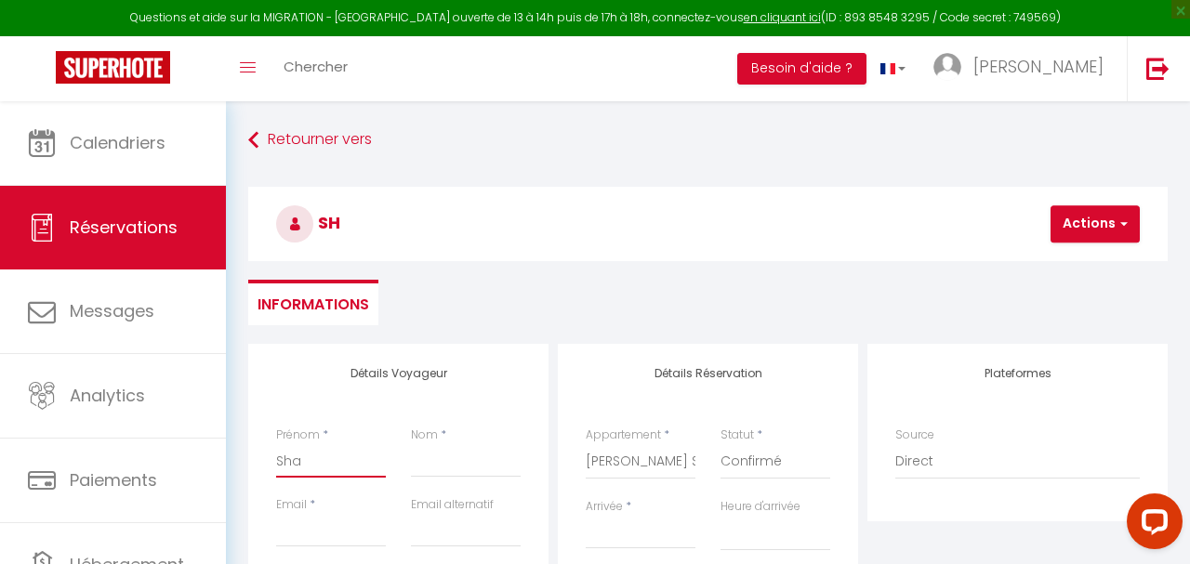
checkbox input "false"
type input "Shao"
select select
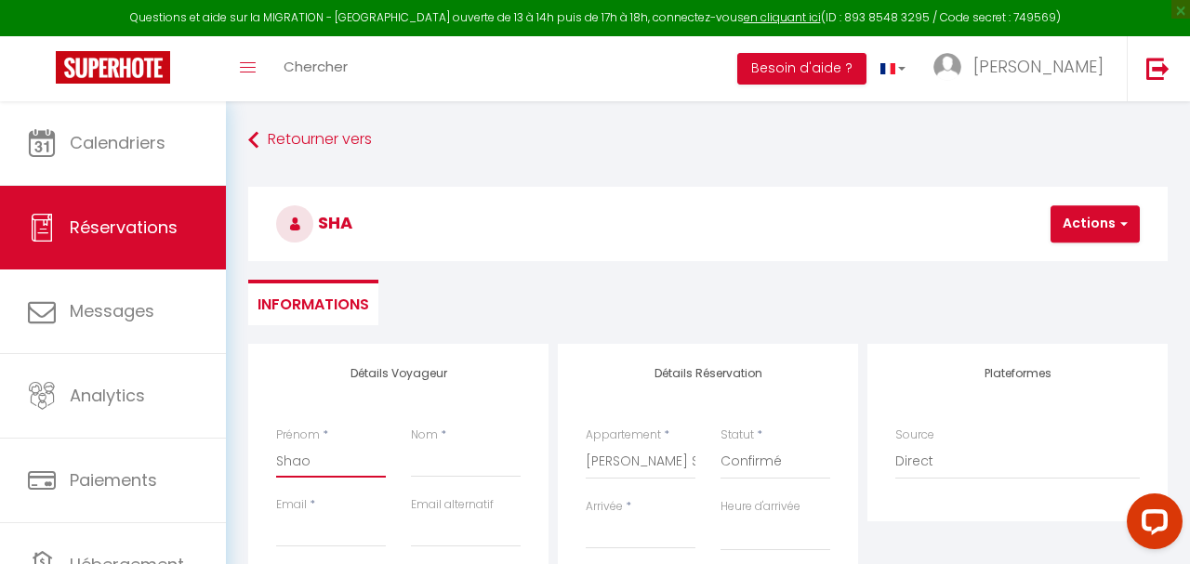
select select
checkbox input "false"
type input "Shao-"
select select
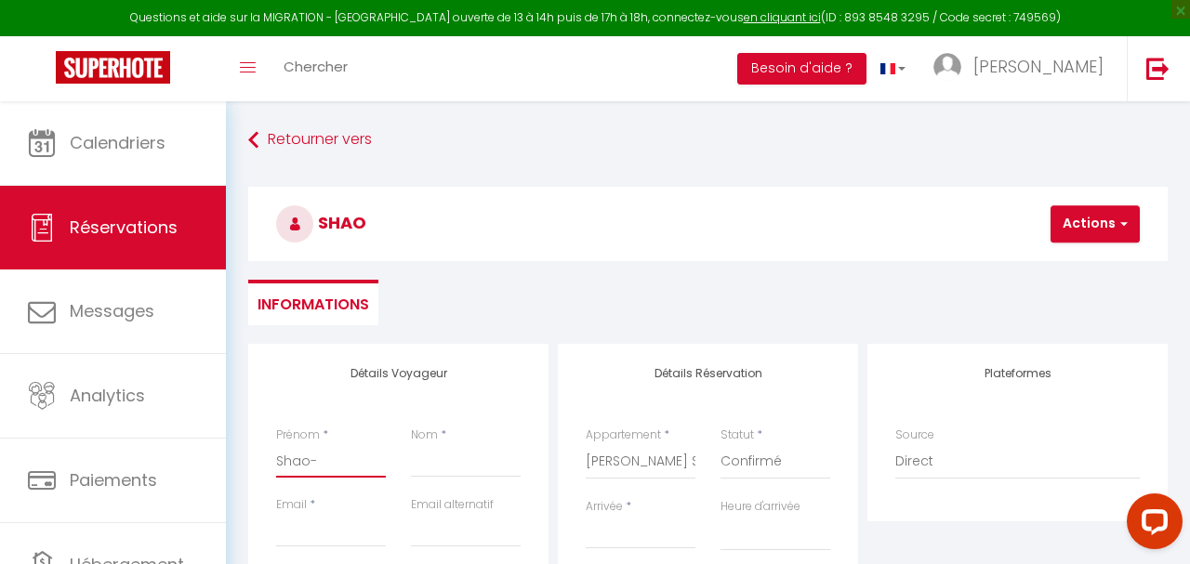
select select
checkbox input "false"
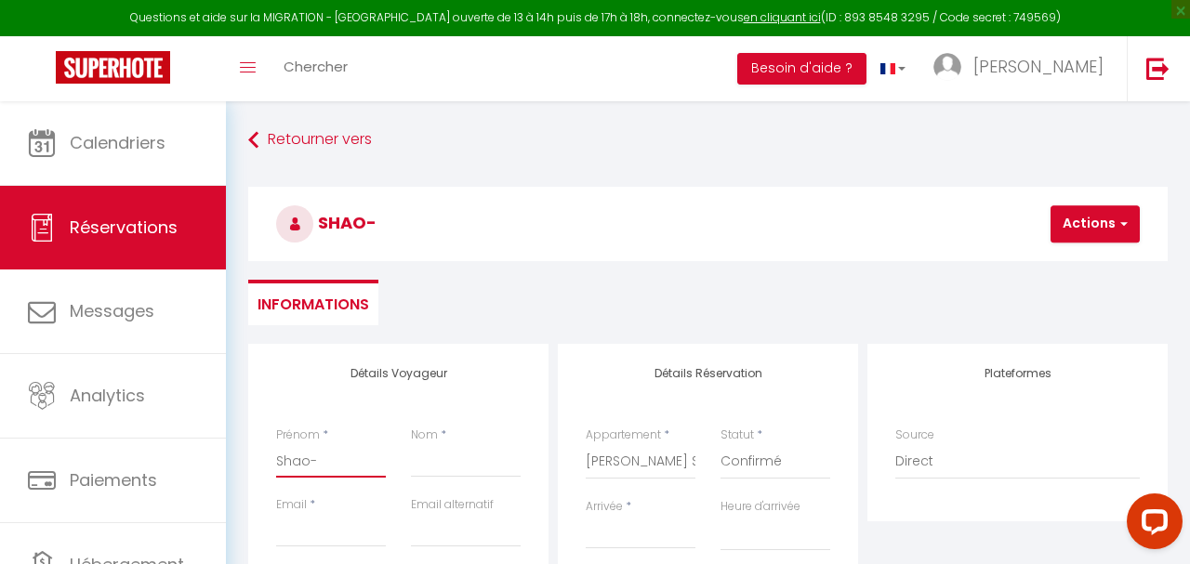
type input "Shao-H"
select select
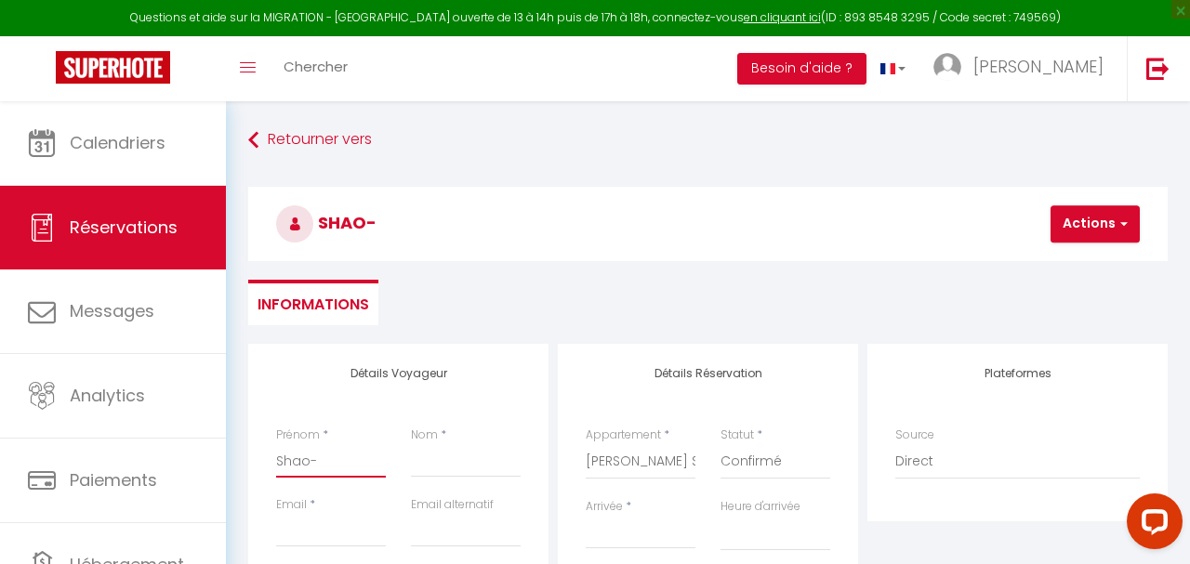
select select
checkbox input "false"
type input "Shao-Hu"
select select
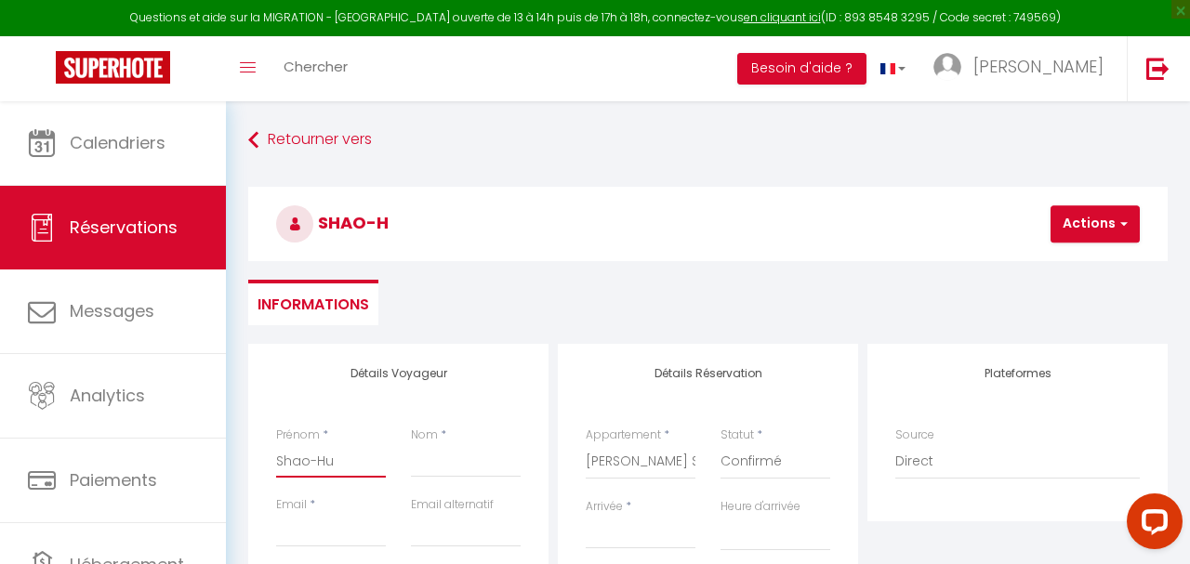
select select
checkbox input "false"
type input "[PERSON_NAME]"
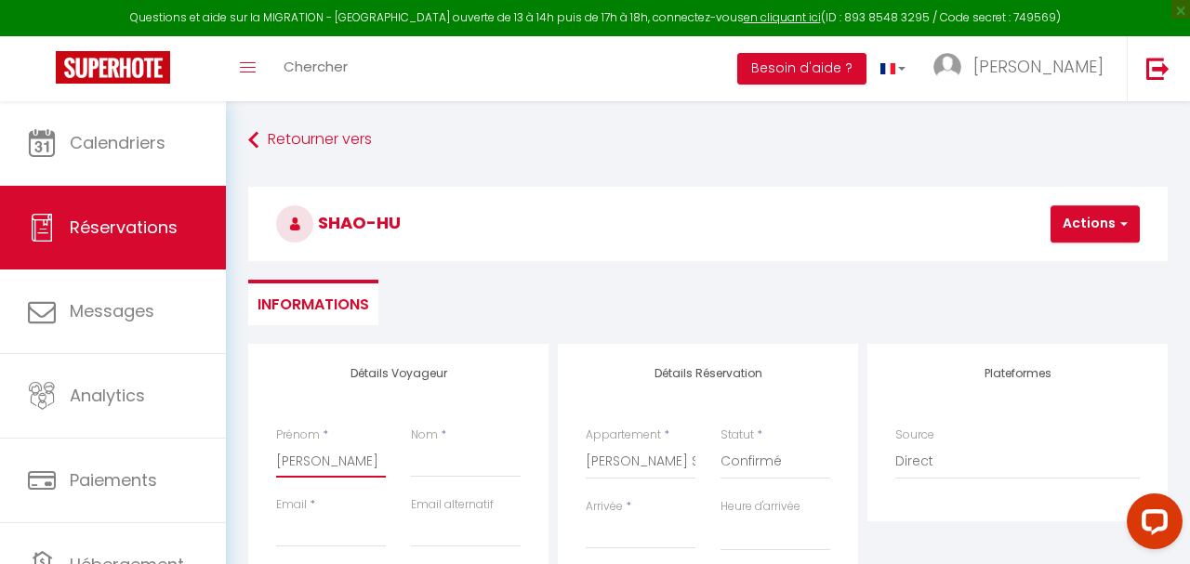
select select
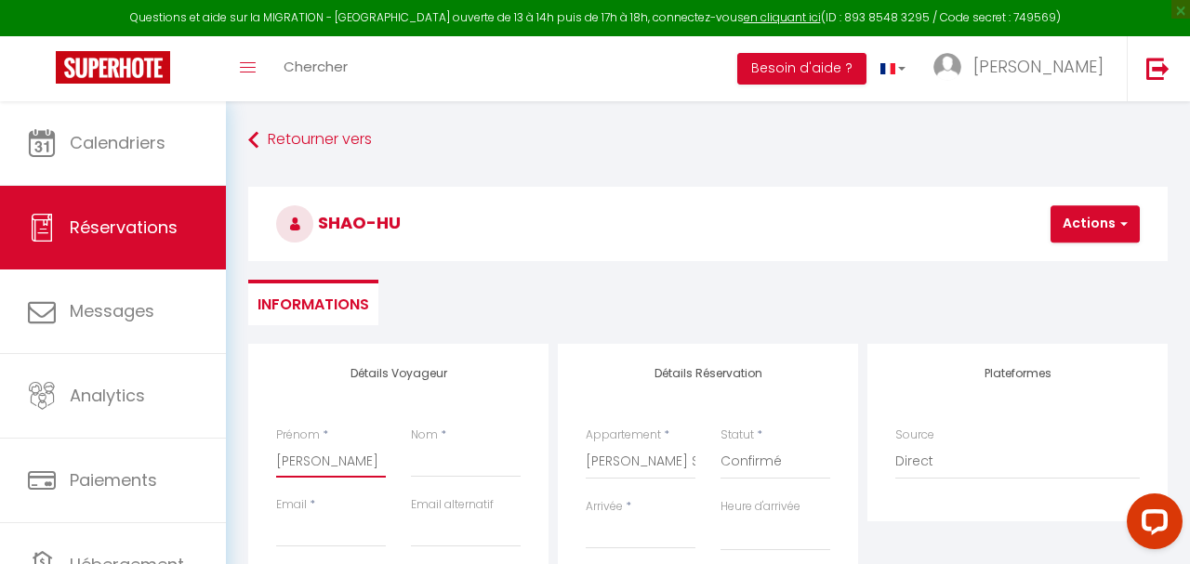
checkbox input "false"
type input "[PERSON_NAME]"
click at [458, 471] on input "Nom" at bounding box center [466, 460] width 110 height 33
type input "W"
select select
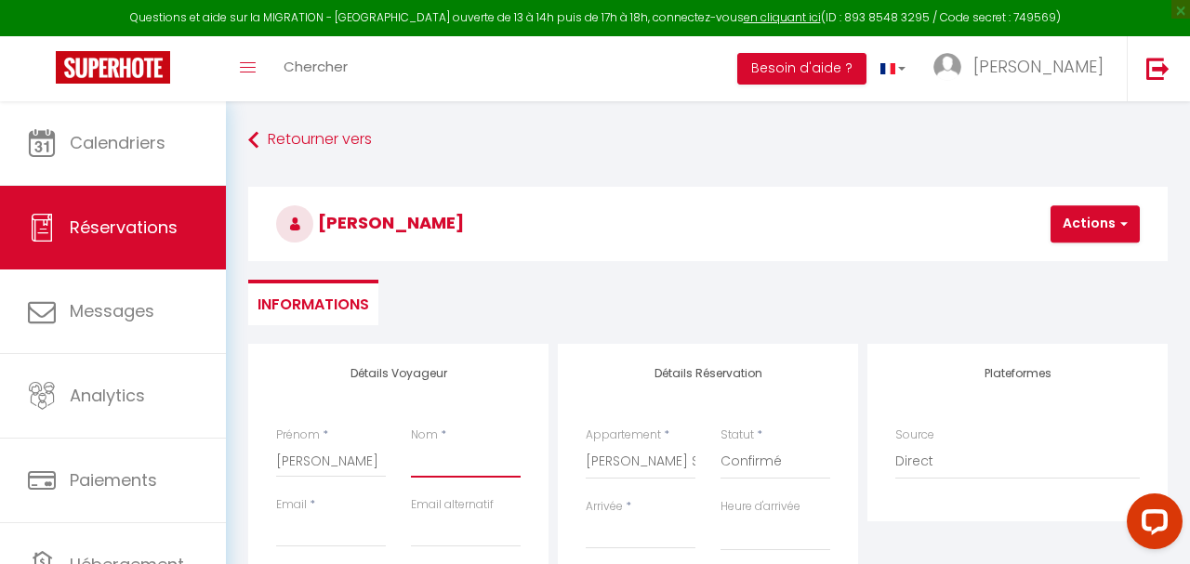
select select
checkbox input "false"
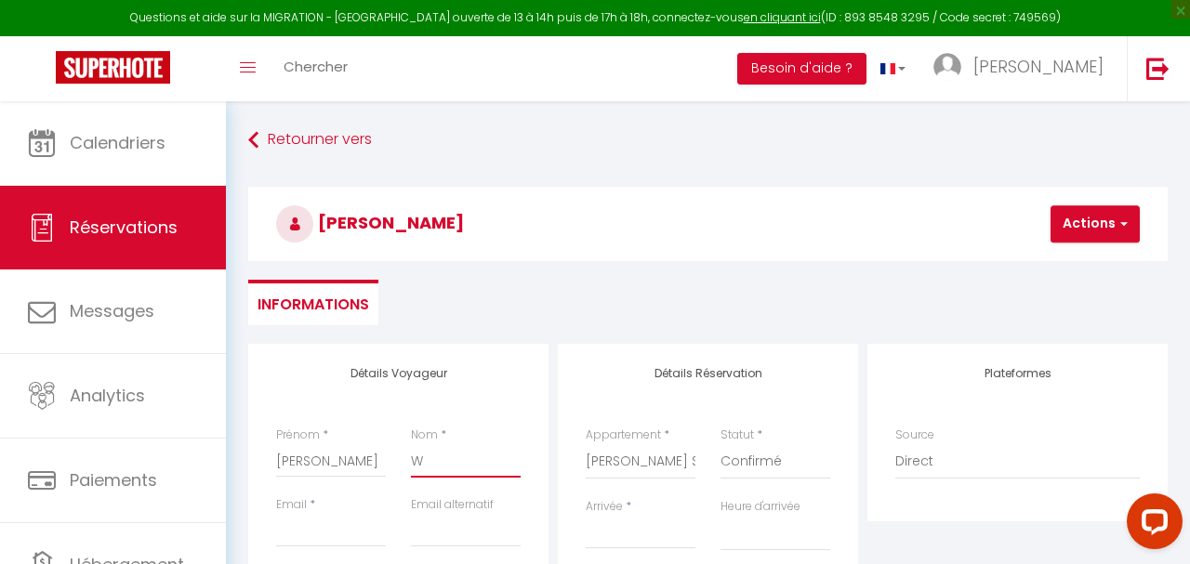
type input "WA"
select select
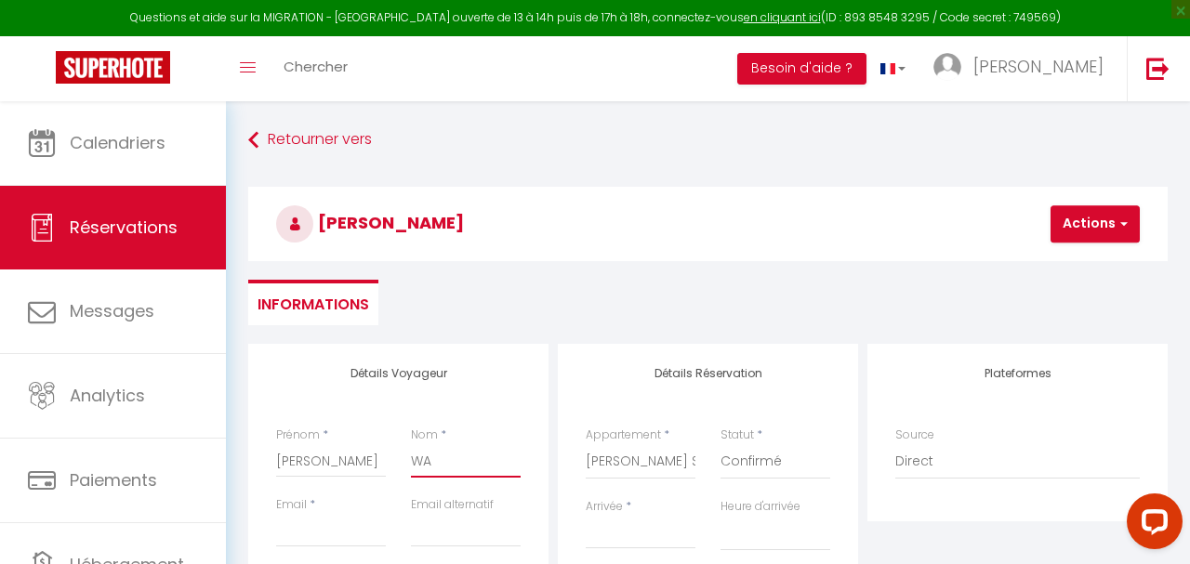
select select
checkbox input "false"
type input "WAN"
select select
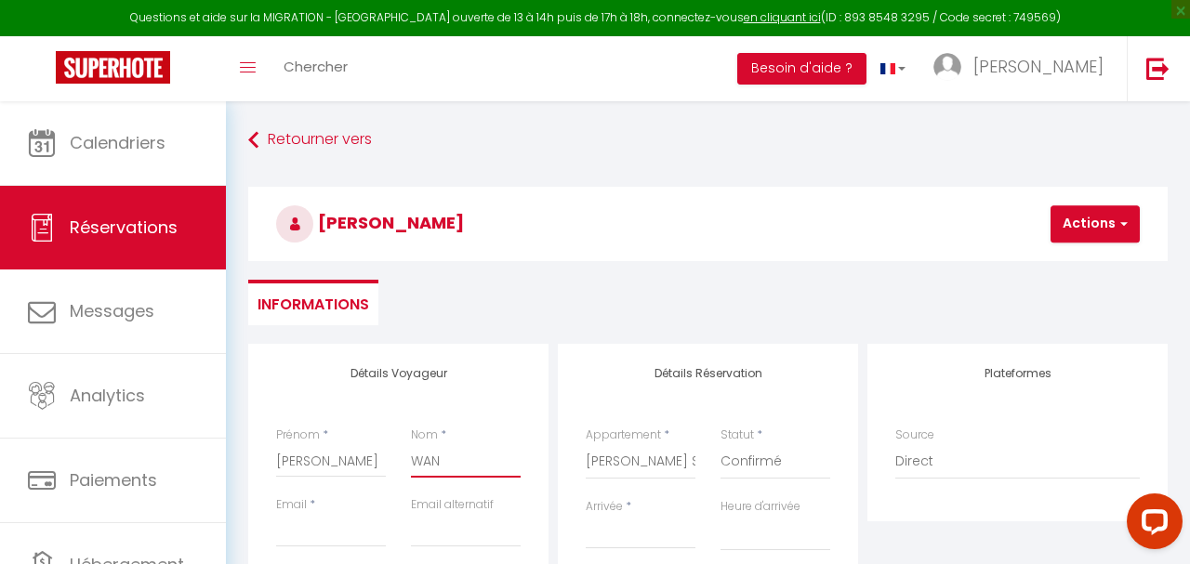
select select
checkbox input "false"
type input "[PERSON_NAME]"
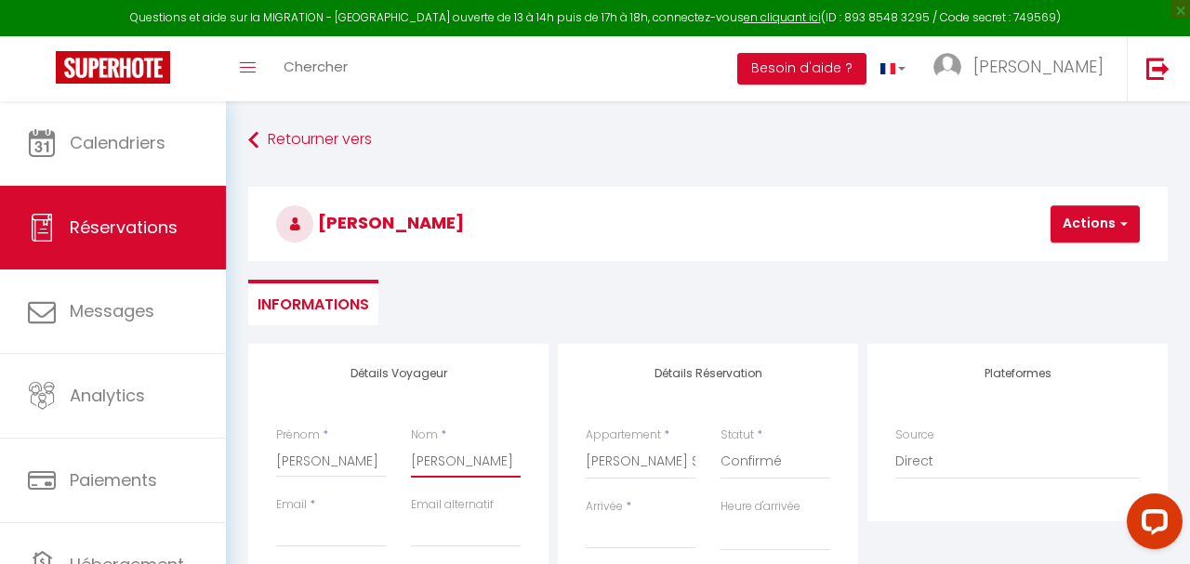
select select
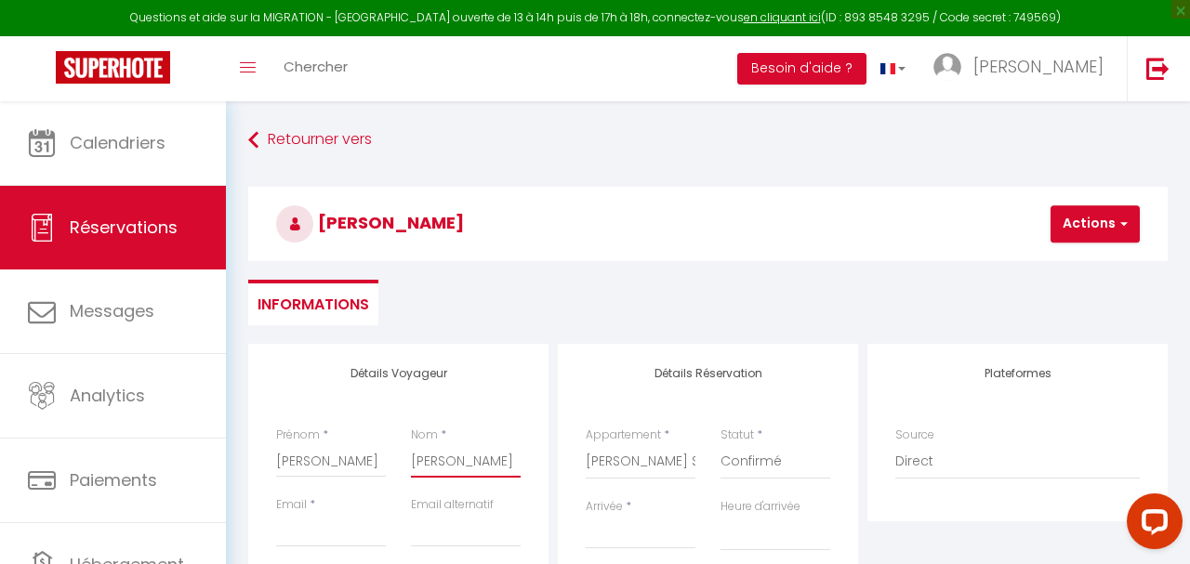
checkbox input "false"
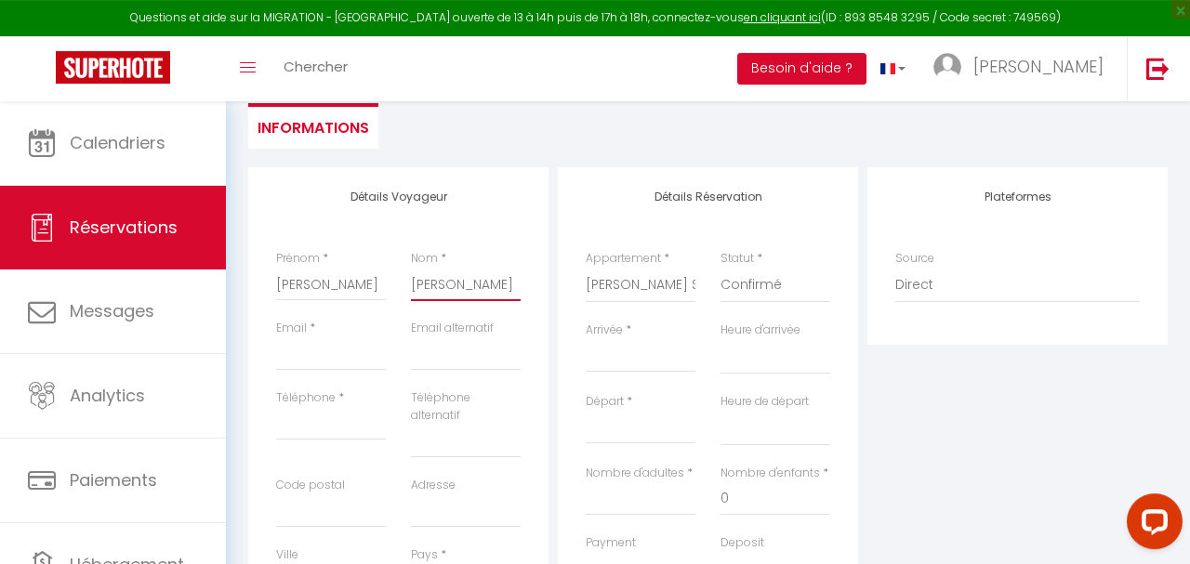
scroll to position [183, 0]
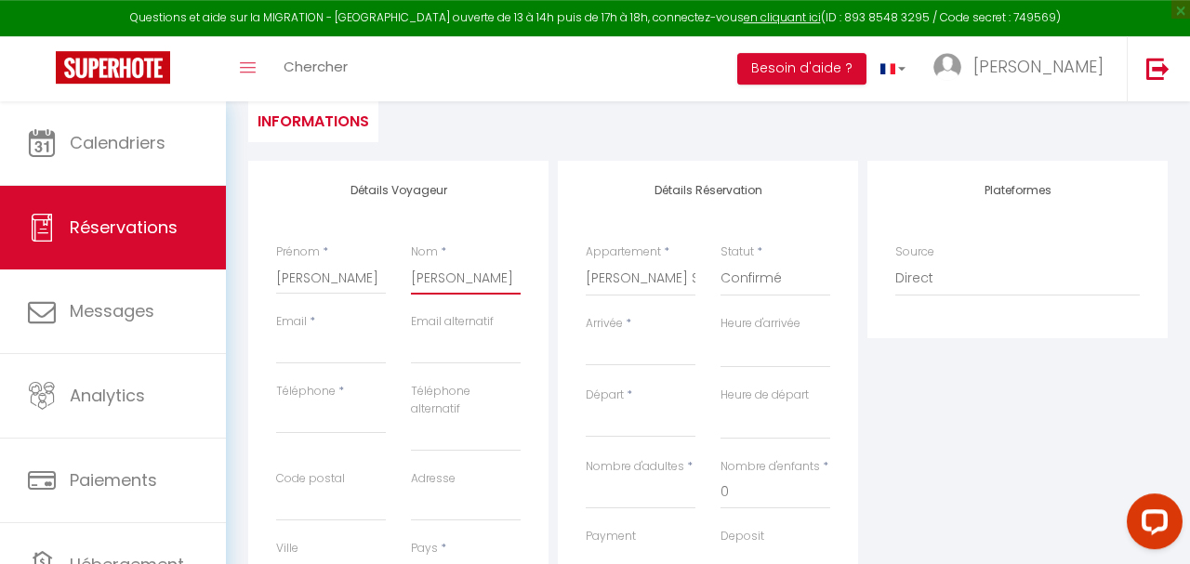
type input "[PERSON_NAME]"
click at [294, 351] on input "Email client" at bounding box center [331, 347] width 110 height 33
type input "s"
select select
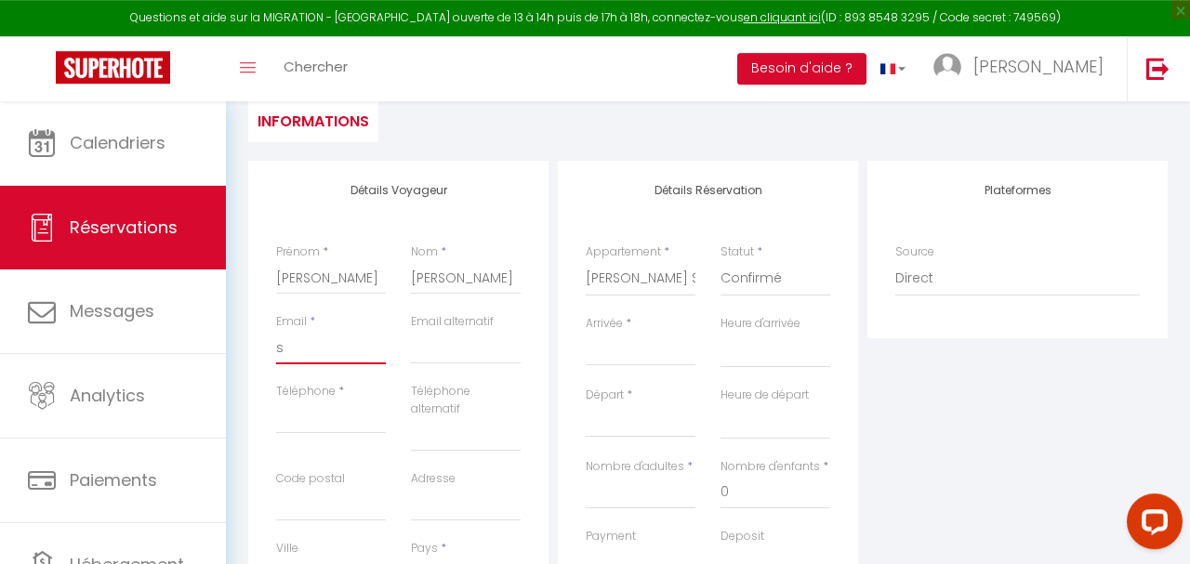
select select
click at [289, 408] on input "Téléphone" at bounding box center [331, 417] width 110 height 33
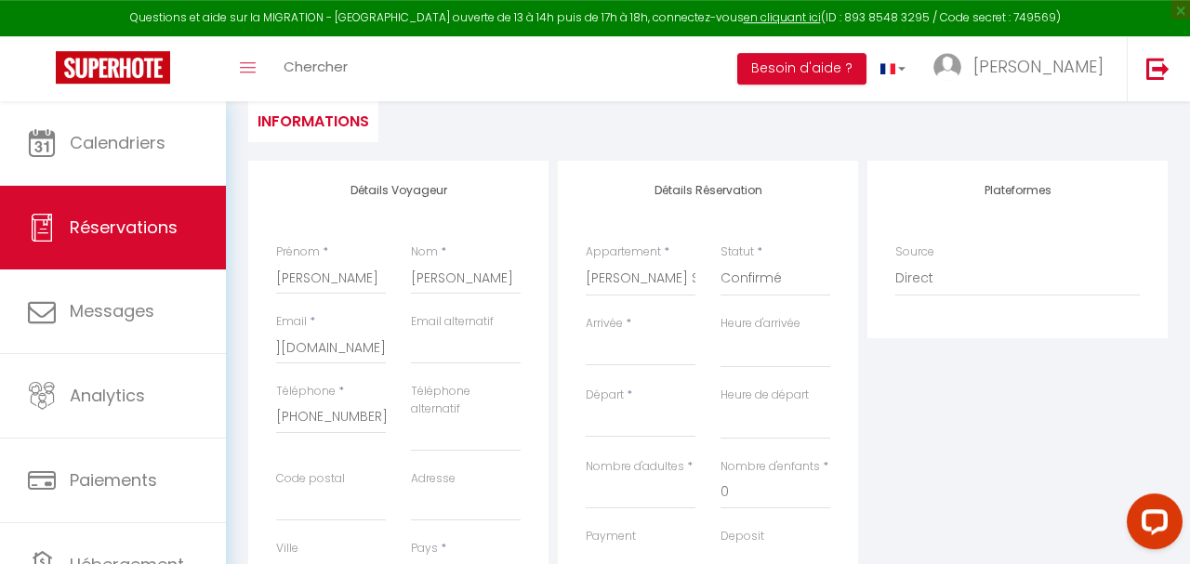
click at [620, 355] on input "Arrivée" at bounding box center [641, 351] width 110 height 24
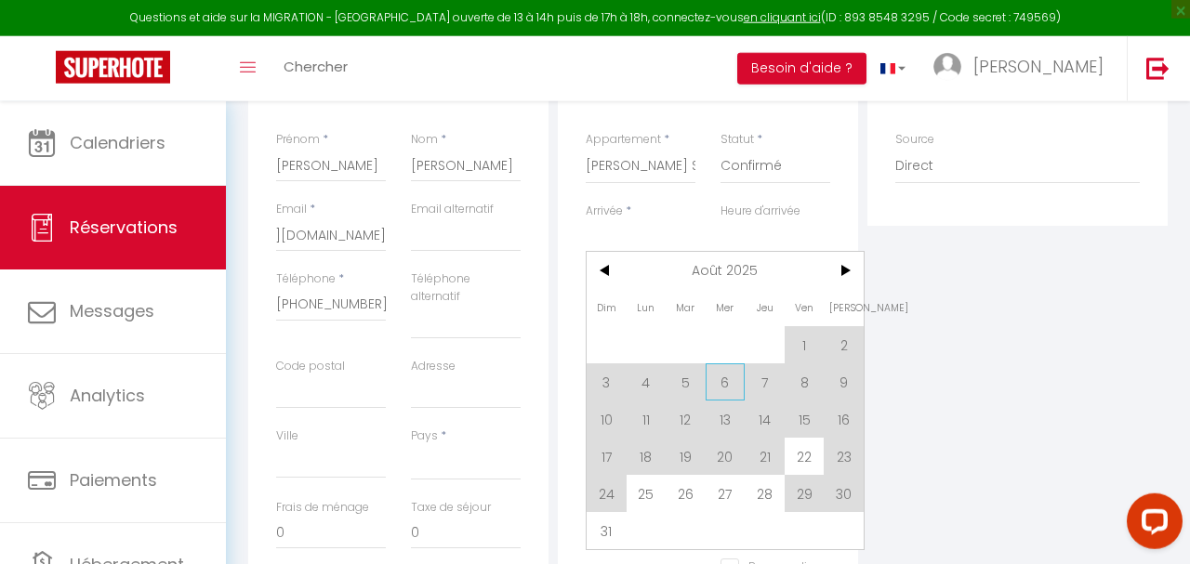
scroll to position [297, 0]
click at [842, 457] on span "23" at bounding box center [844, 455] width 40 height 37
click at [842, 457] on div "Deposit OK KO" at bounding box center [776, 451] width 135 height 72
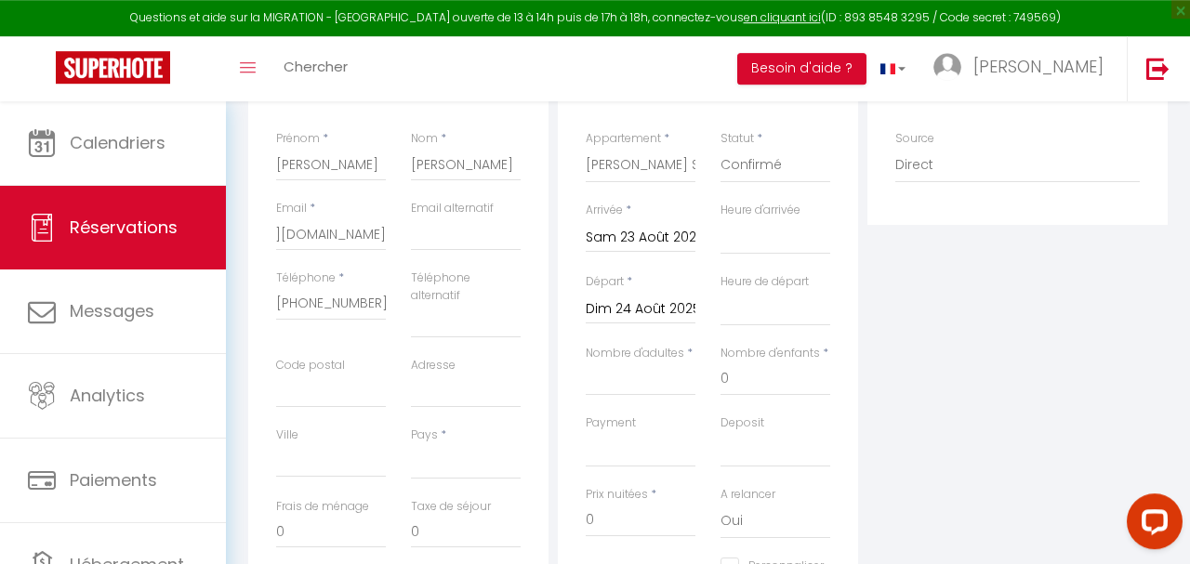
click at [678, 309] on input "Dim 24 Août 2025" at bounding box center [641, 310] width 110 height 24
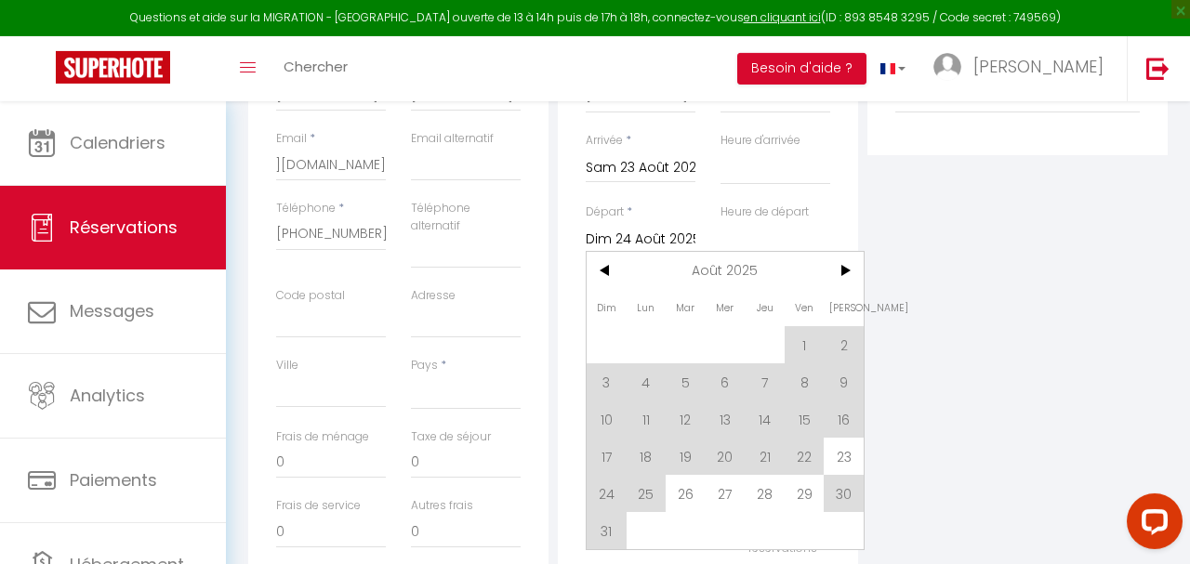
scroll to position [372, 0]
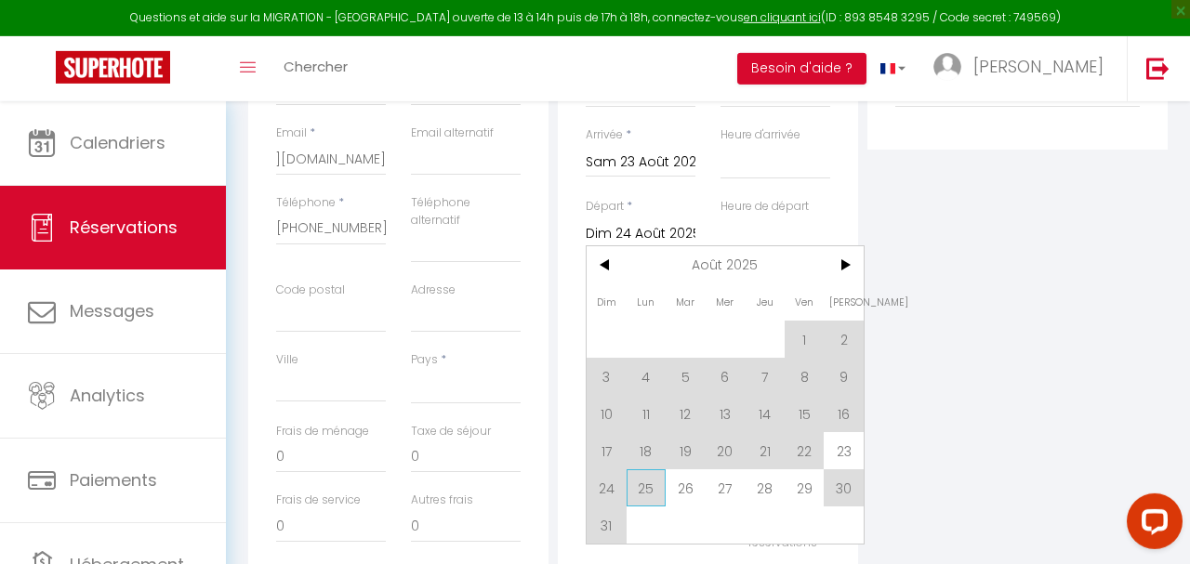
click at [650, 487] on span "25" at bounding box center [647, 488] width 40 height 37
click at [650, 487] on div "Personnaliser les couleurs des réservations #D7092E" at bounding box center [708, 527] width 269 height 88
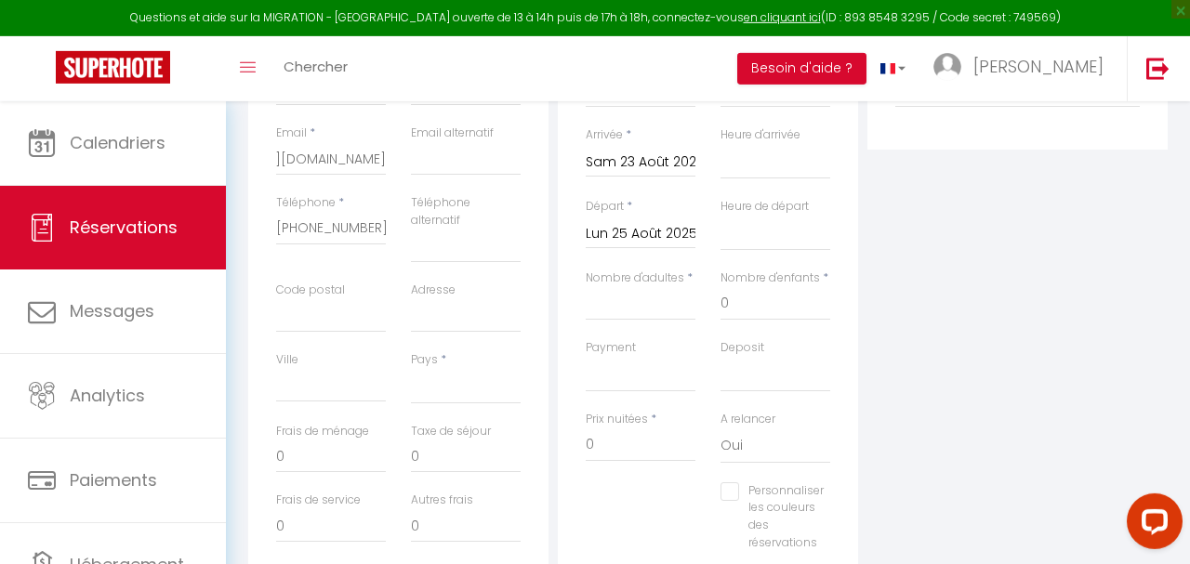
click at [650, 487] on div "Personnaliser les couleurs des réservations #D7092E" at bounding box center [708, 527] width 269 height 88
click at [667, 313] on input "Nombre d'adultes" at bounding box center [641, 303] width 110 height 33
click at [411, 369] on select "[GEOGRAPHIC_DATA] [GEOGRAPHIC_DATA] [GEOGRAPHIC_DATA] [GEOGRAPHIC_DATA] [GEOGRA…" at bounding box center [466, 386] width 110 height 35
click option "[GEOGRAPHIC_DATA]" at bounding box center [0, 0] width 0 height 0
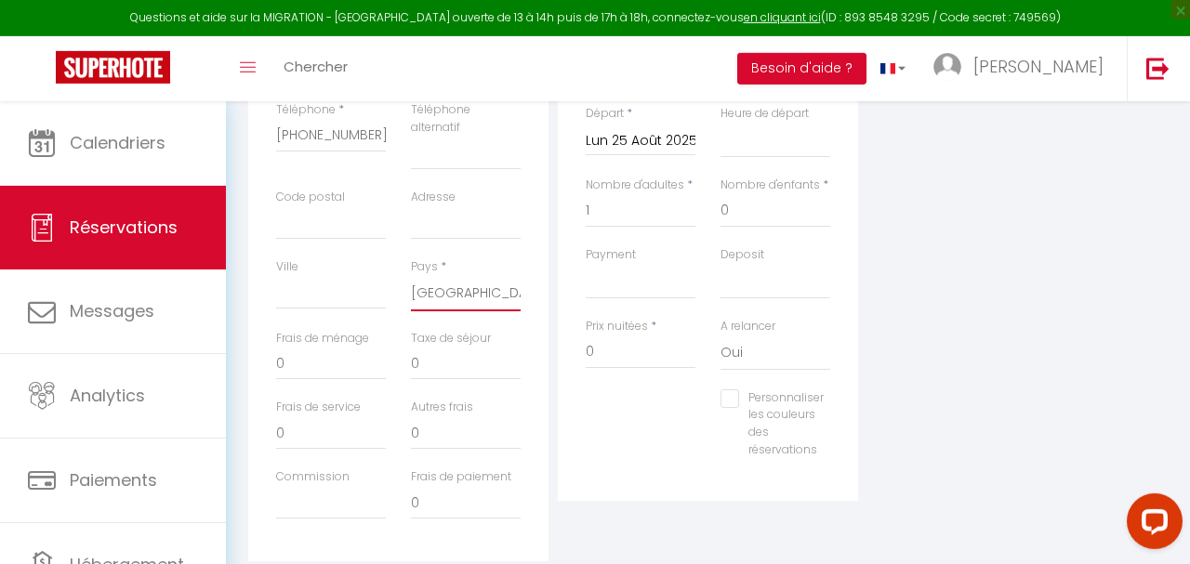
scroll to position [465, 0]
click at [621, 348] on input "0" at bounding box center [641, 352] width 110 height 33
click at [586, 264] on select "OK KO" at bounding box center [641, 281] width 110 height 35
click option "OK" at bounding box center [0, 0] width 0 height 0
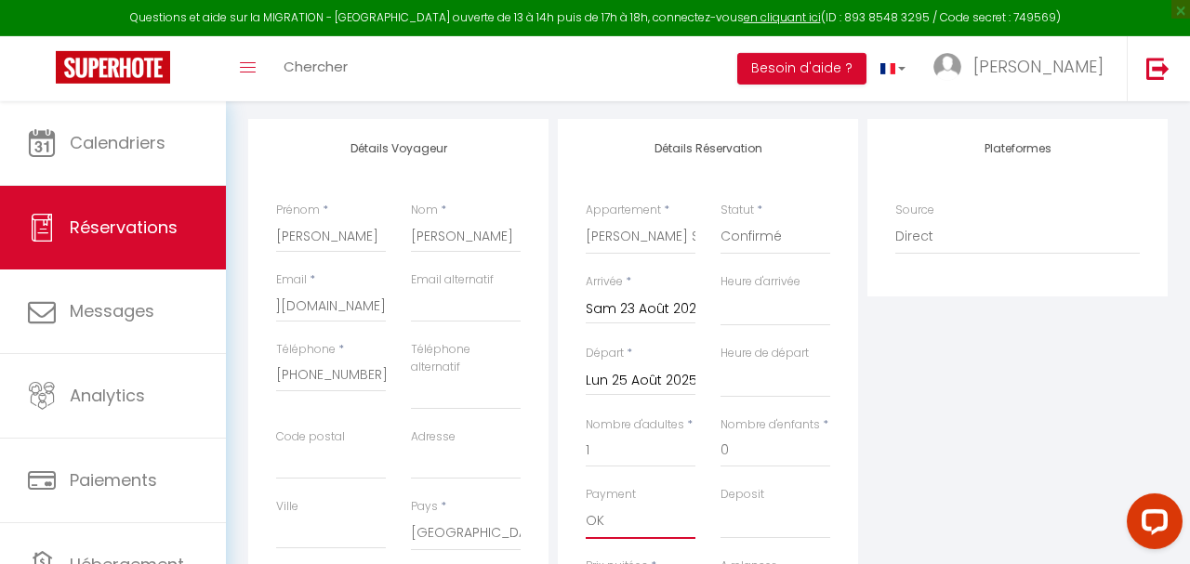
scroll to position [0, 0]
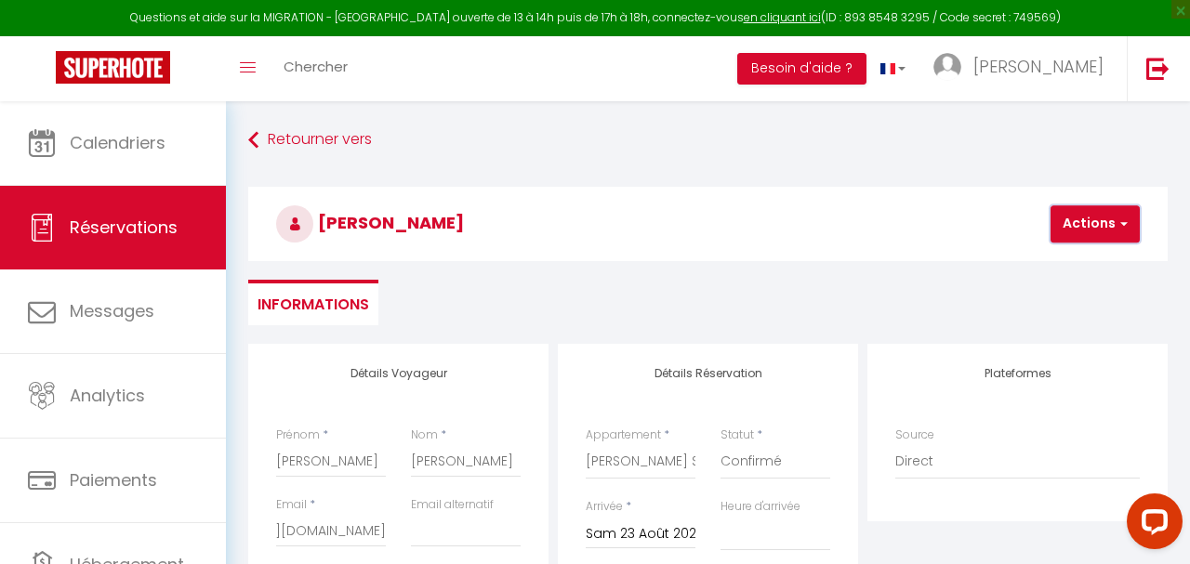
click at [1124, 228] on span "button" at bounding box center [1121, 224] width 11 height 17
click at [1092, 263] on link "Enregistrer" at bounding box center [1111, 265] width 147 height 24
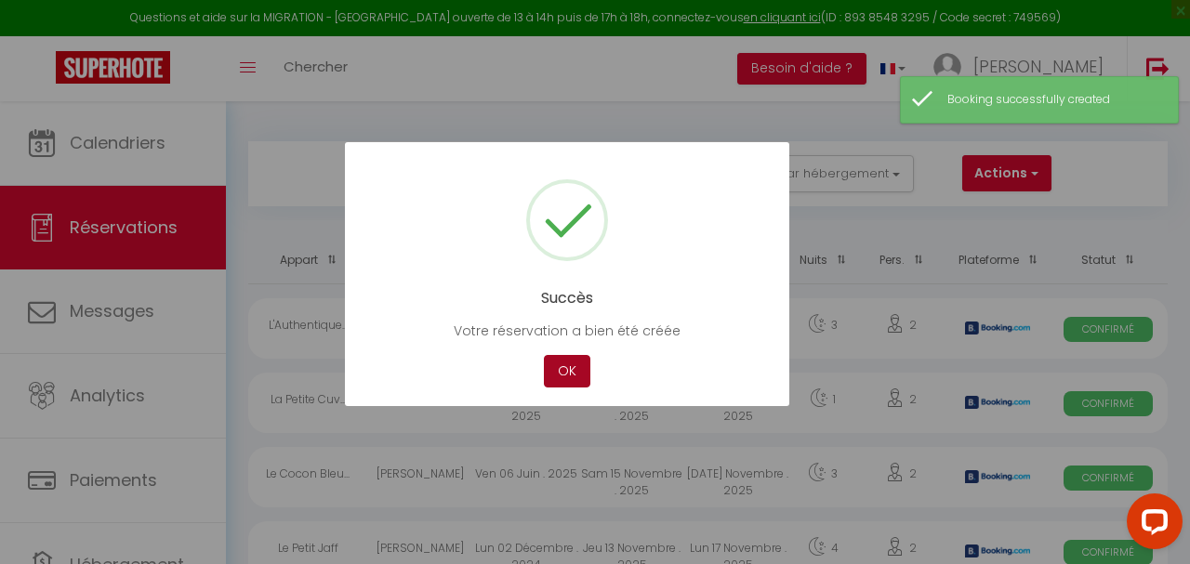
click at [564, 371] on button "OK" at bounding box center [567, 371] width 46 height 33
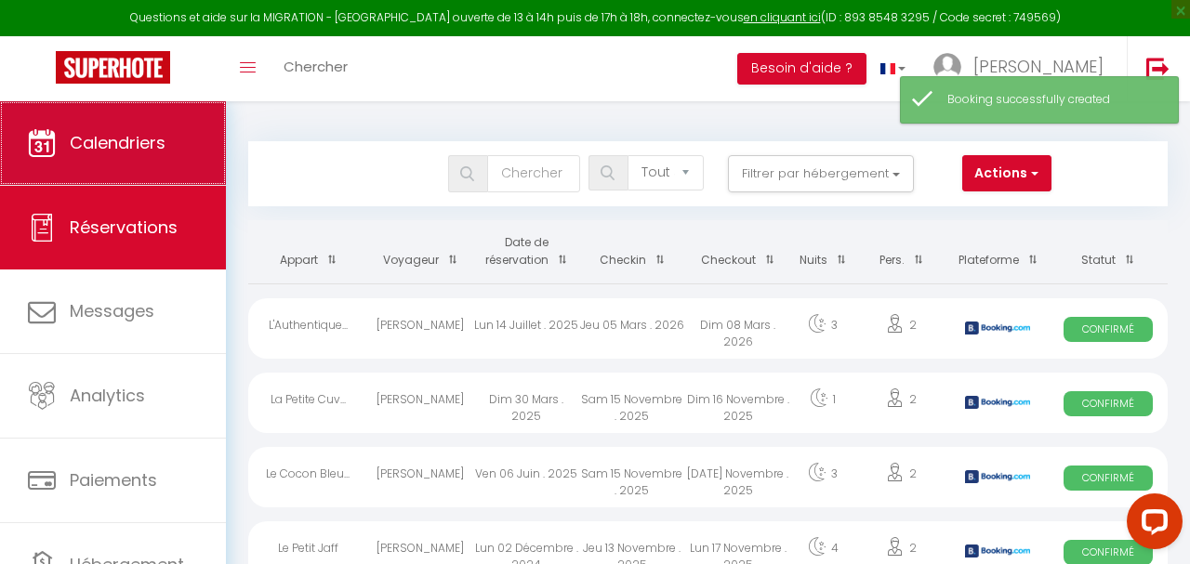
click at [133, 152] on span "Calendriers" at bounding box center [118, 142] width 96 height 23
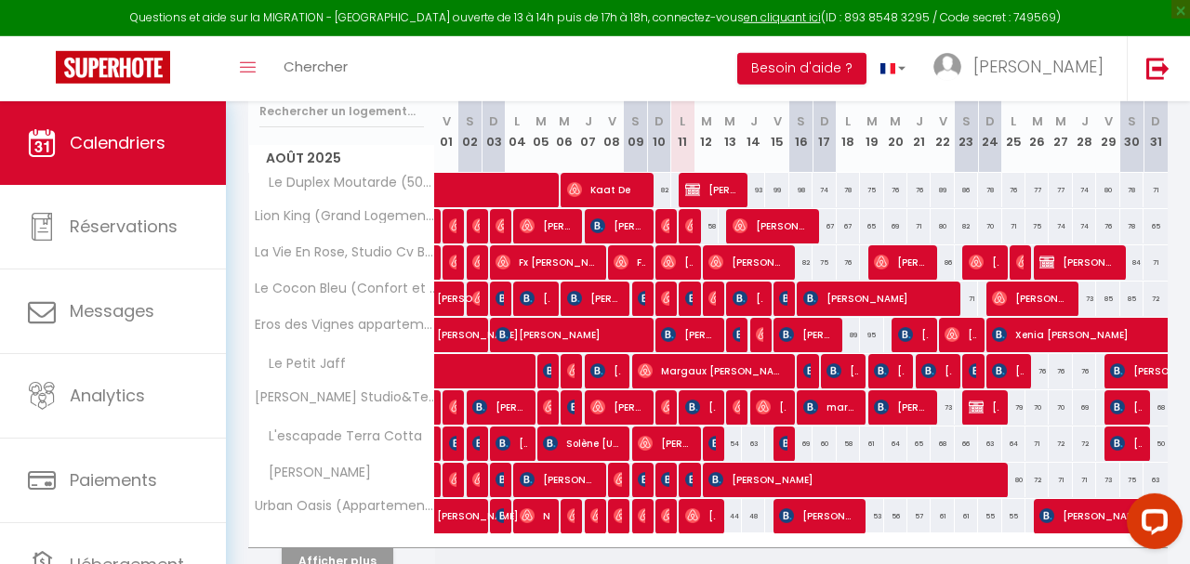
scroll to position [0, 3]
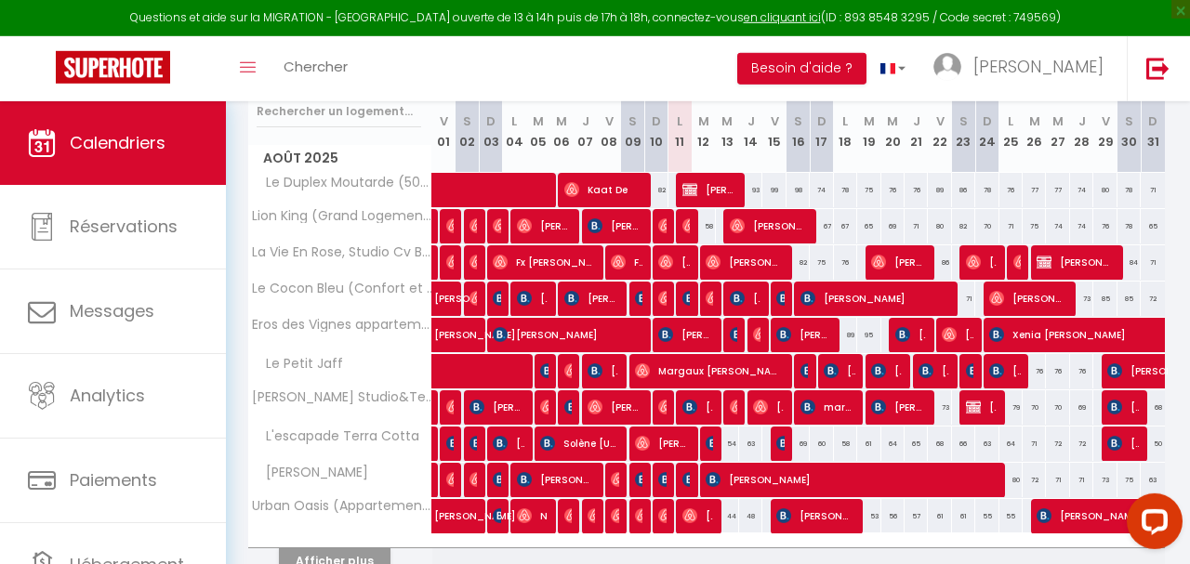
click at [982, 401] on span "[PERSON_NAME]" at bounding box center [981, 407] width 31 height 35
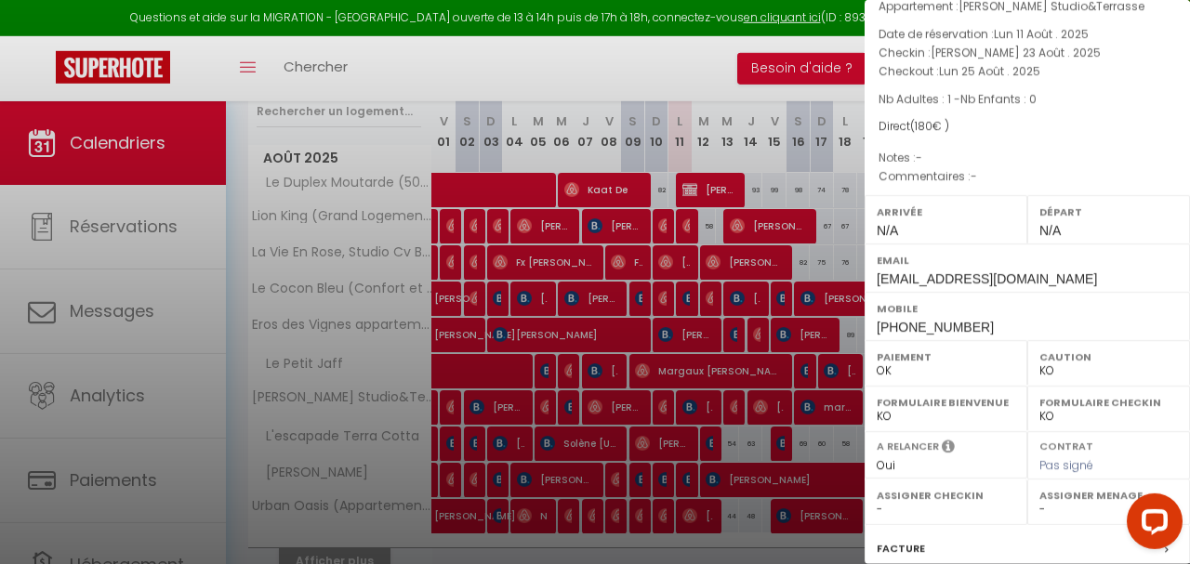
scroll to position [297, 0]
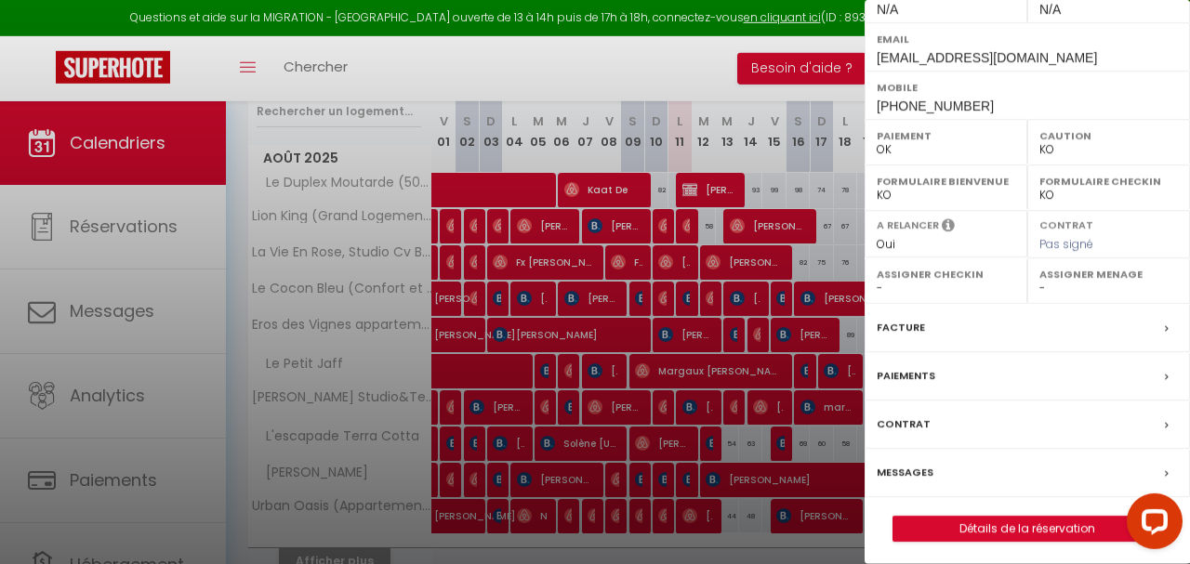
click at [1167, 469] on icon at bounding box center [1167, 474] width 4 height 11
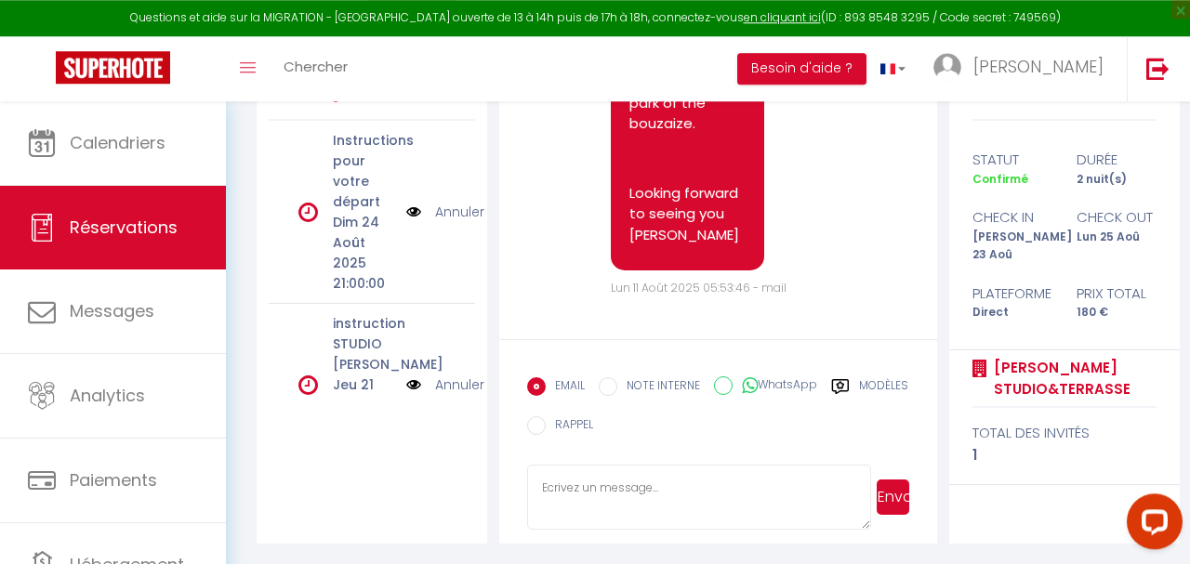
scroll to position [280, 0]
click at [339, 361] on p "instruction STUDIO [PERSON_NAME]" at bounding box center [363, 344] width 61 height 61
click at [303, 386] on icon at bounding box center [308, 386] width 20 height 22
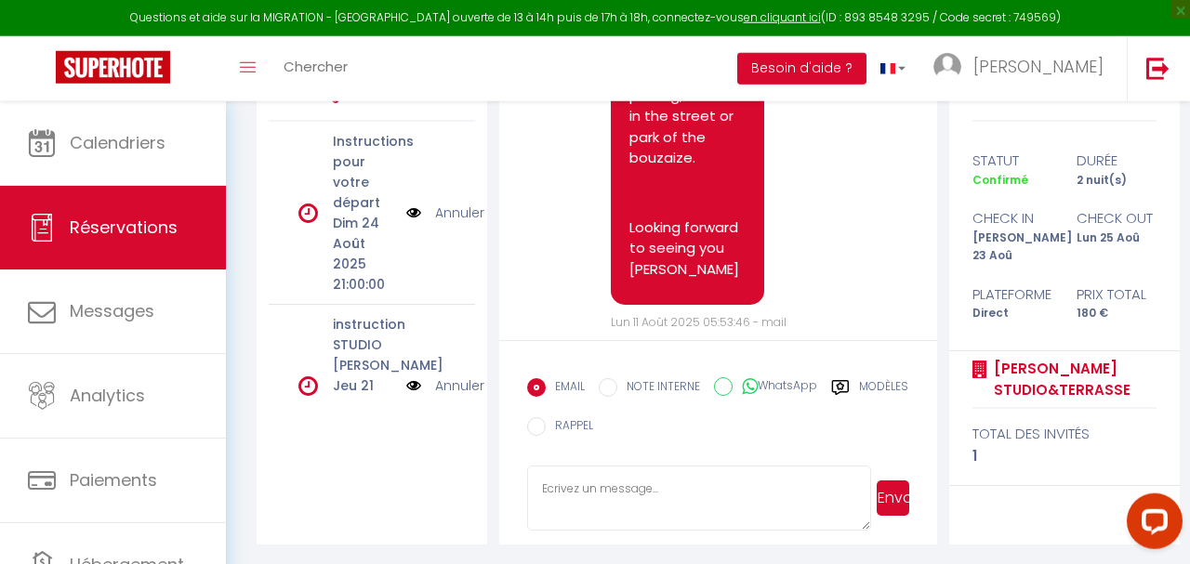
scroll to position [3561, 0]
click at [416, 387] on img at bounding box center [413, 386] width 15 height 20
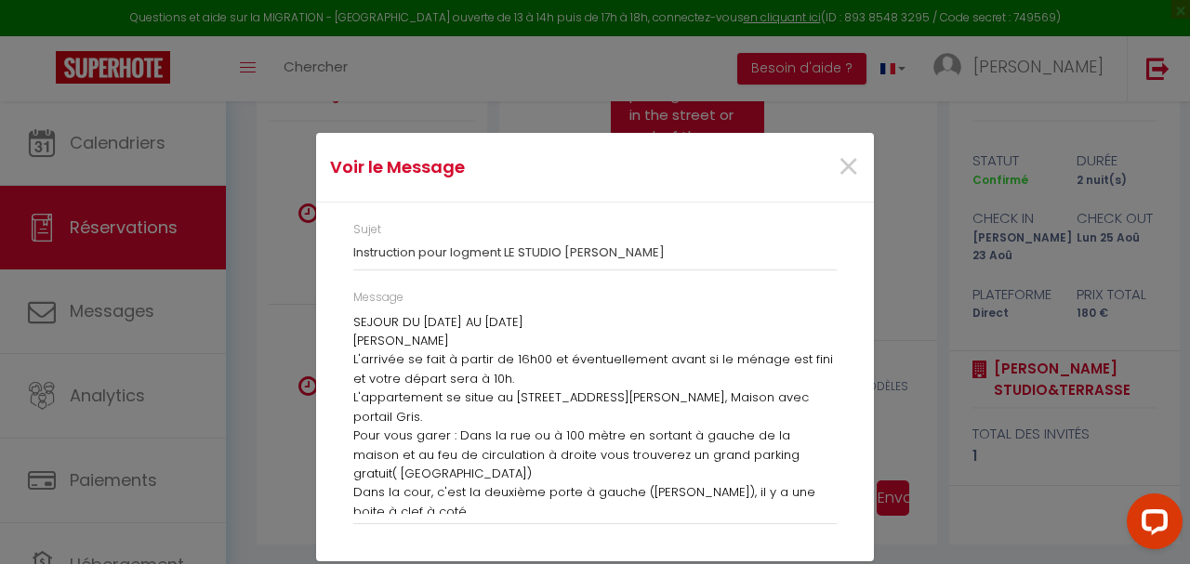
click at [348, 321] on div "Message SEJOUR DU [DATE] AU [DATE] Bonjour Shao-Hua L'arrivée se fait à partir …" at bounding box center [595, 416] width 508 height 254
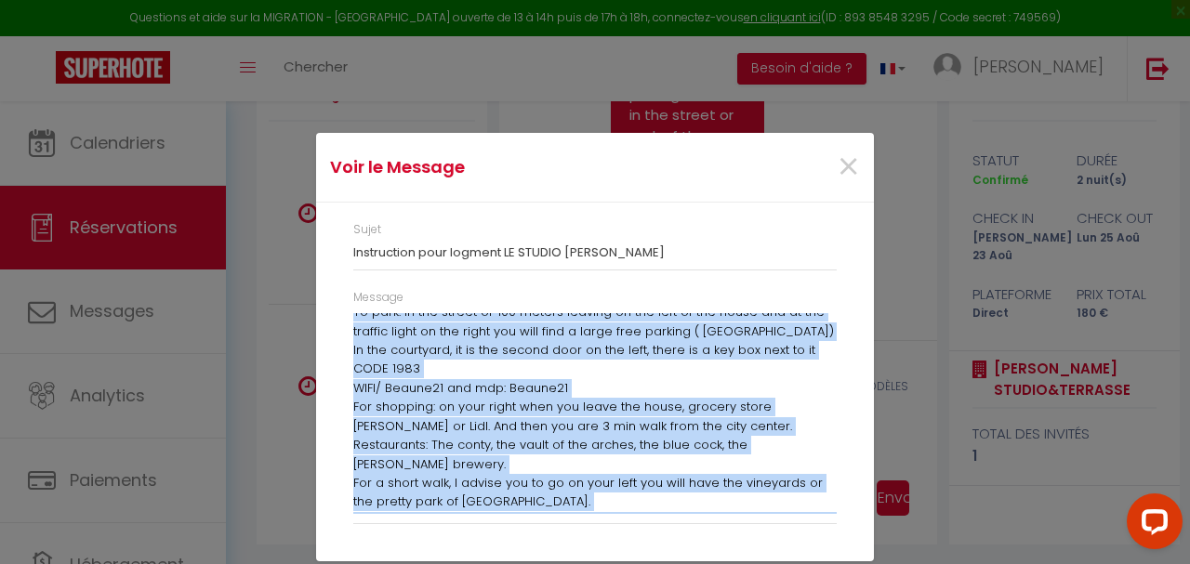
scroll to position [671, 0]
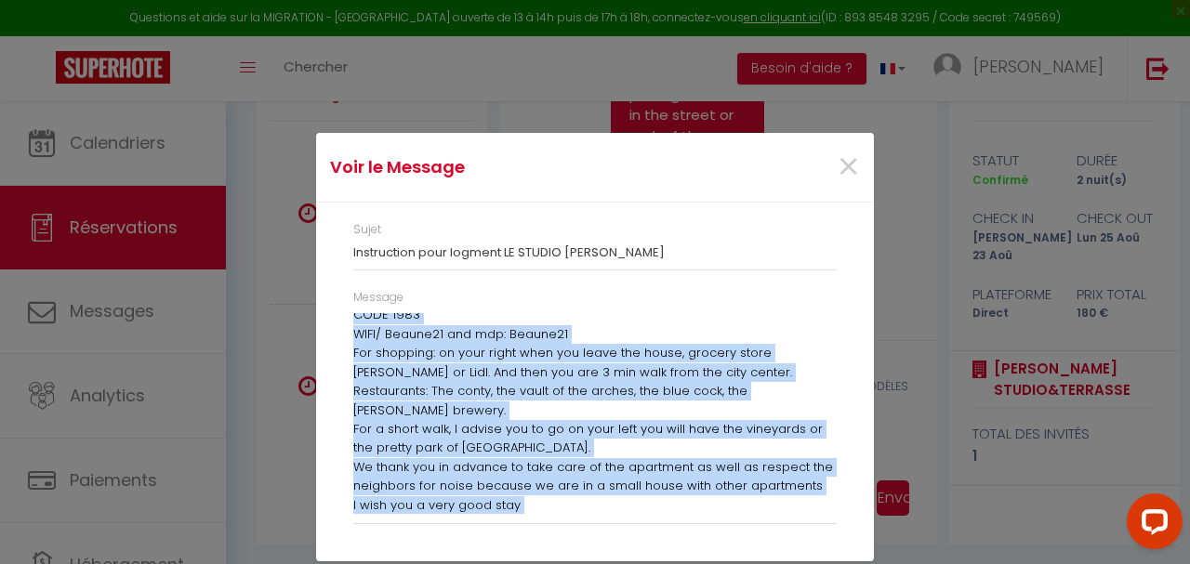
drag, startPoint x: 353, startPoint y: 321, endPoint x: 635, endPoint y: 548, distance: 361.7
click at [635, 514] on div "SEJOUR DU [DATE] AU [DATE] Bonjour Shao-Hua L'arrivée se fait à partir de 16h00…" at bounding box center [595, 413] width 484 height 201
copy div "LOREMI DO 07-27-7997 SI 49-23-2525 Ametcon Adip-Eli S'doeiusm te inci u labore …"
click at [844, 167] on span "×" at bounding box center [848, 167] width 23 height 56
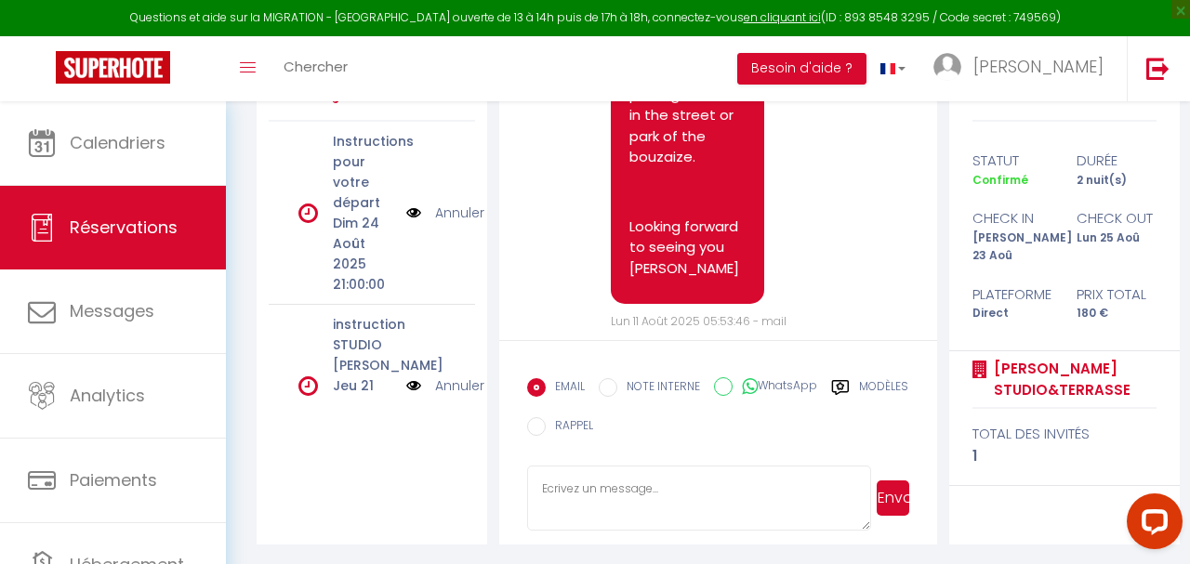
click at [613, 523] on textarea at bounding box center [698, 498] width 343 height 65
paste textarea "LOREMI DO 02-74-0478 SI 24-70-6437 Ametcon Adip-Eli S'doeiusm te inci u labore …"
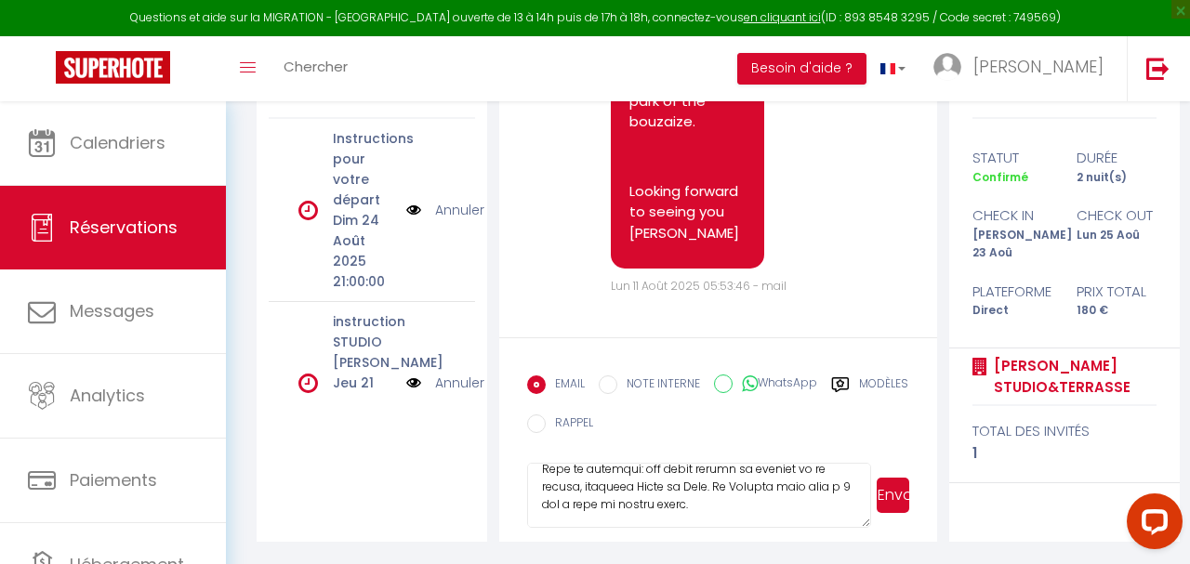
scroll to position [419, 0]
click at [895, 497] on button "Envoyer" at bounding box center [893, 495] width 33 height 35
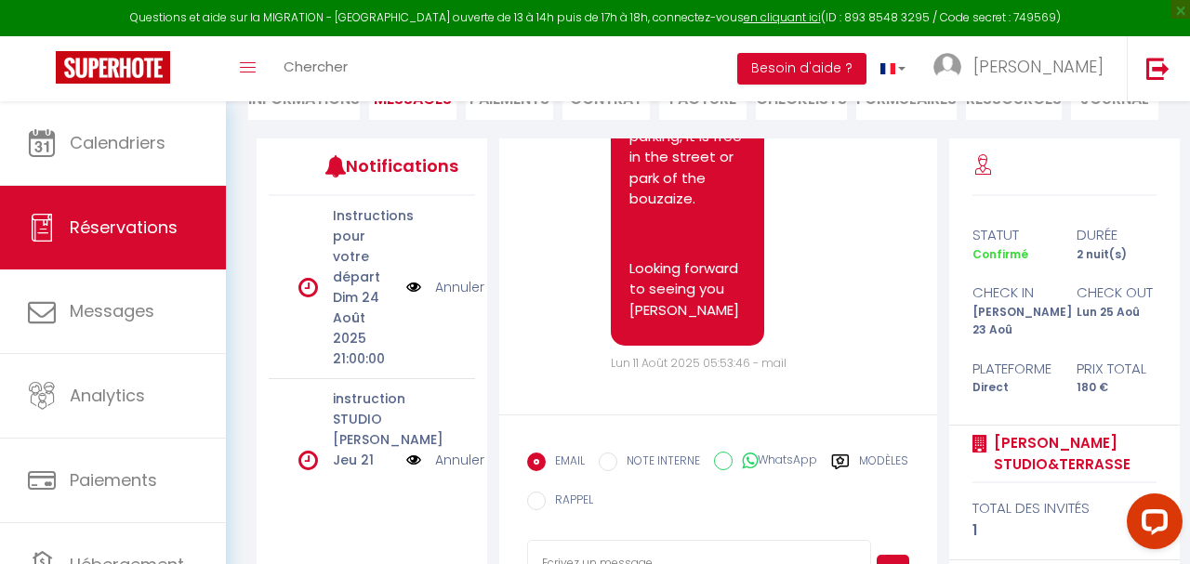
scroll to position [3614, 0]
